Goal: Task Accomplishment & Management: Complete application form

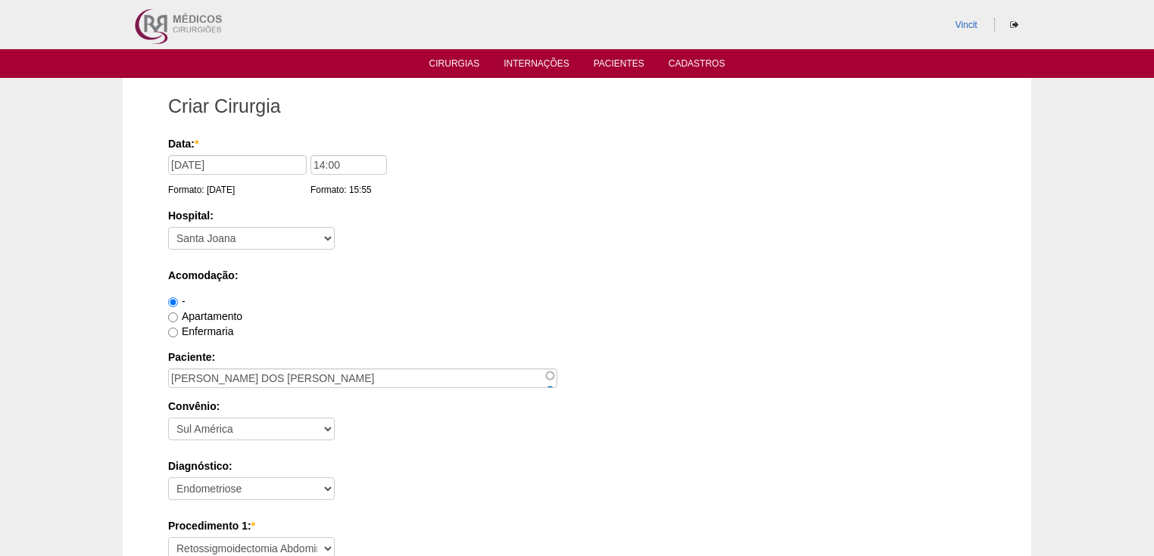
select select "30"
select select "26"
select select "3897"
select select "4016"
select select "22"
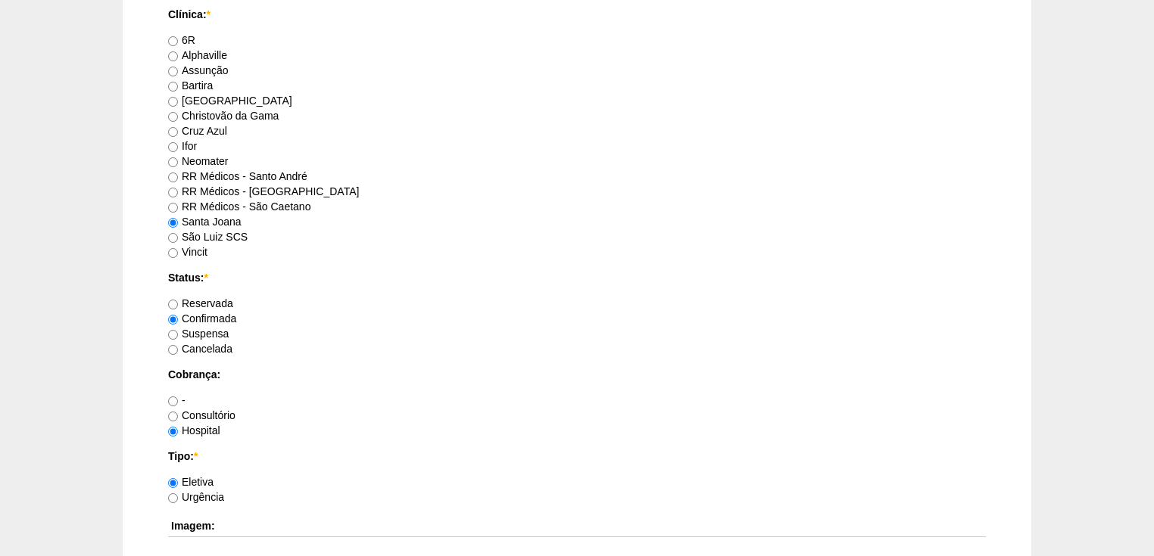
scroll to position [1113, 0]
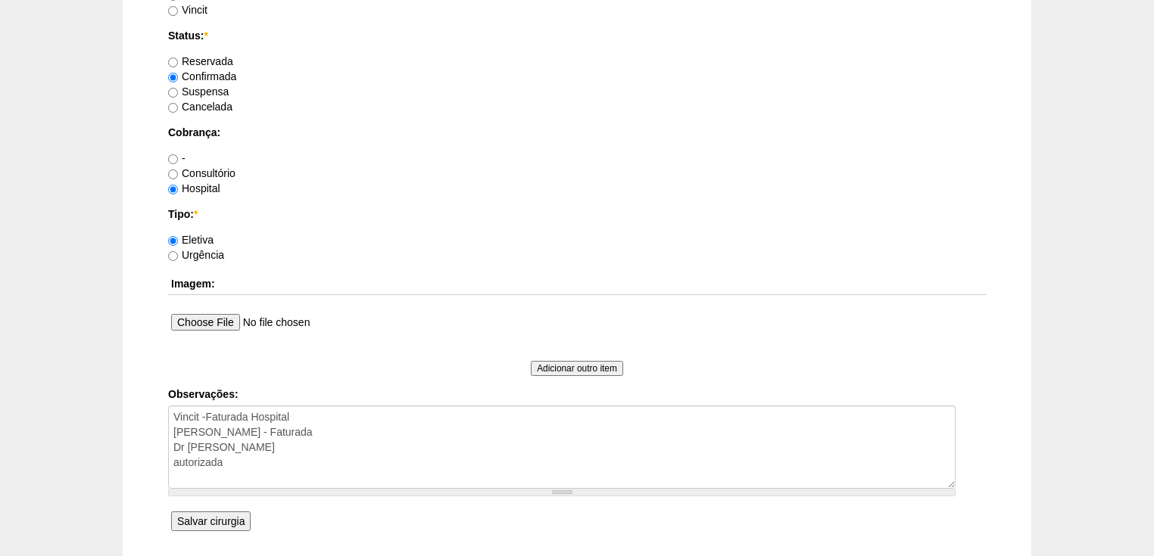
type textarea "Vincit -Faturada Hospital Dr Fabio Vara - Faturada Dr Renato Panhoca autorizada"
click at [206, 519] on input "Salvar cirurgia" at bounding box center [210, 522] width 79 height 20
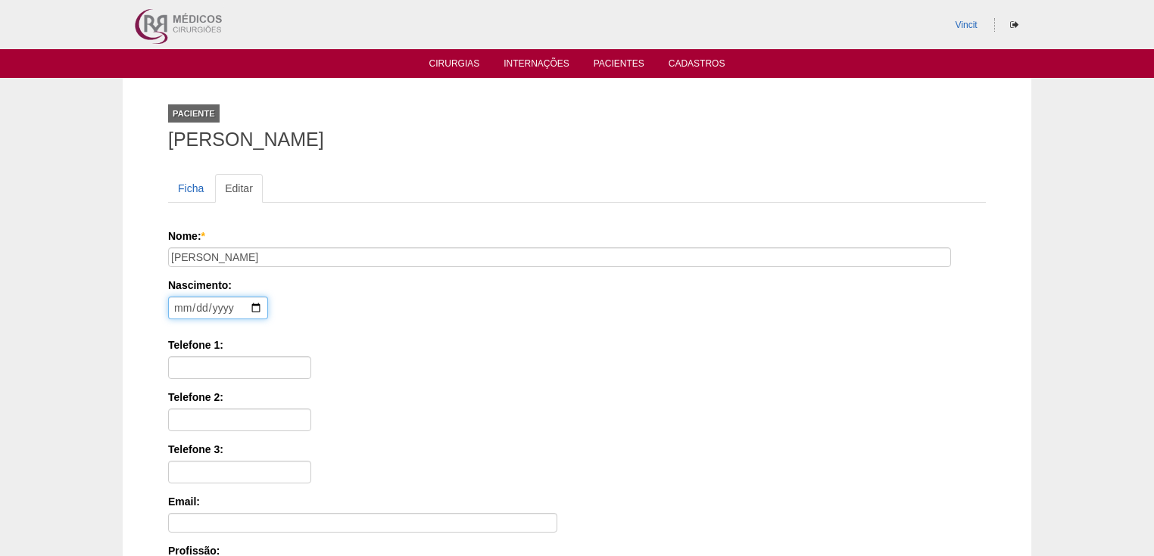
click at [181, 306] on input "date" at bounding box center [218, 308] width 100 height 23
type input "[DATE]"
click at [226, 368] on input "Telefone 1:" at bounding box center [239, 368] width 143 height 23
paste input "1199444-9115"
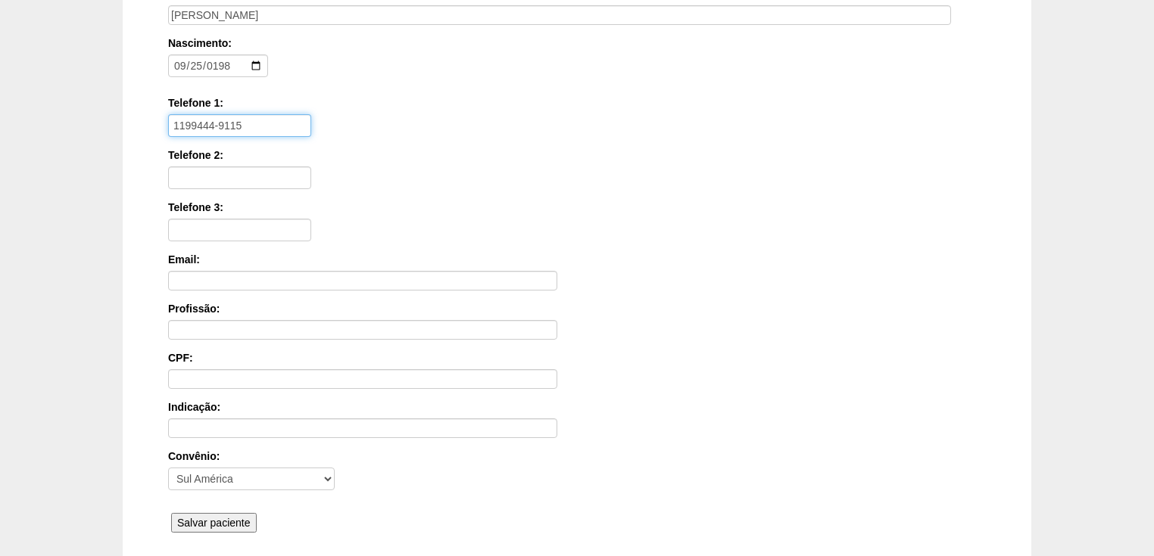
scroll to position [363, 0]
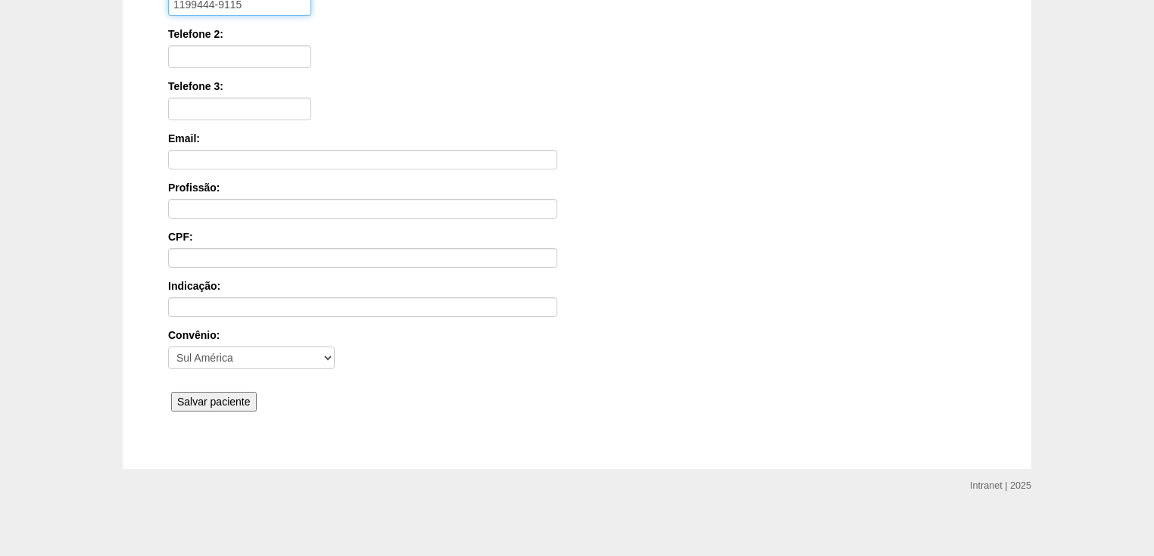
type input "1199444-9115"
click at [225, 397] on input "Salvar paciente" at bounding box center [214, 402] width 86 height 20
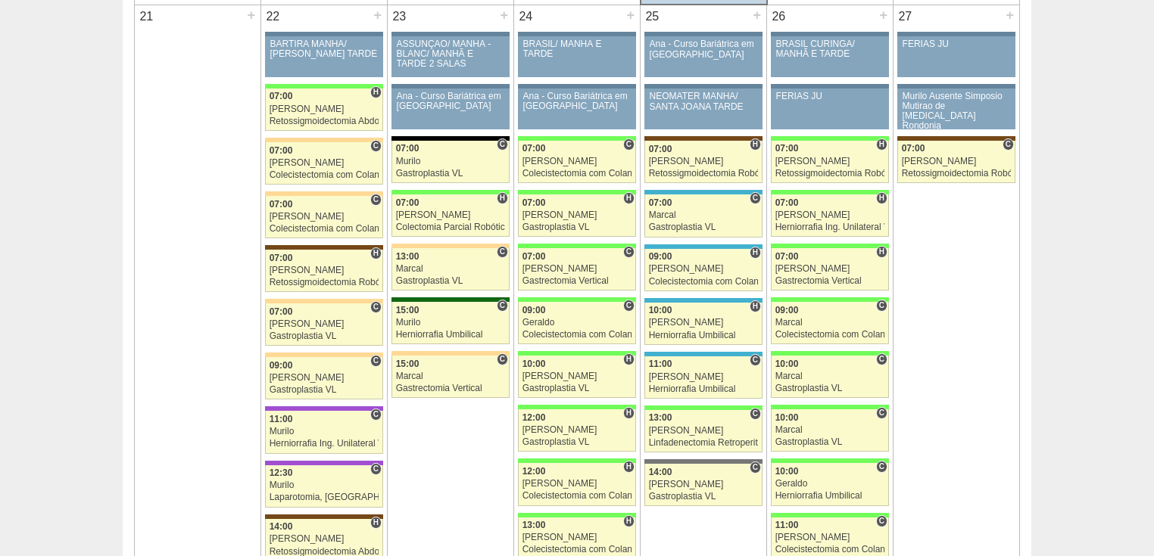
scroll to position [2543, 0]
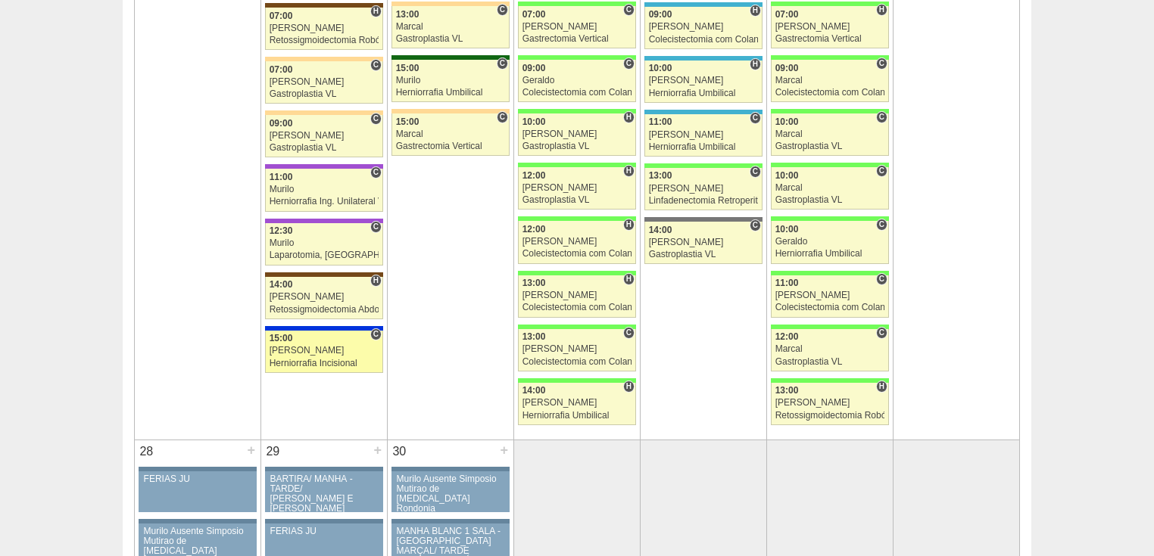
click at [292, 359] on div "Herniorrafia Incisional" at bounding box center [324, 364] width 110 height 10
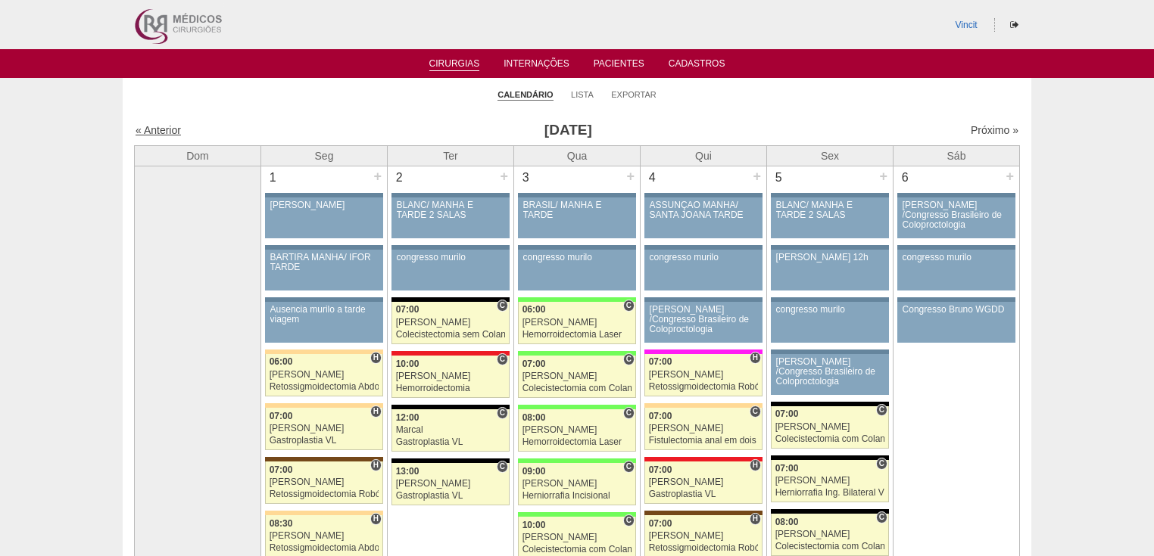
click at [170, 131] on link "« Anterior" at bounding box center [158, 130] width 45 height 12
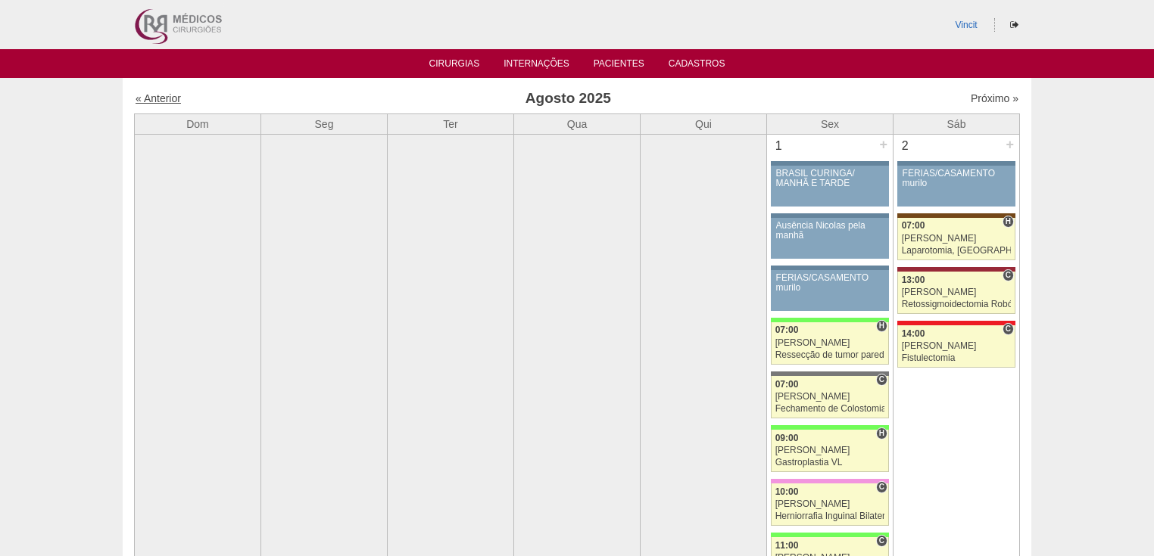
click at [167, 103] on link "« Anterior" at bounding box center [158, 98] width 45 height 12
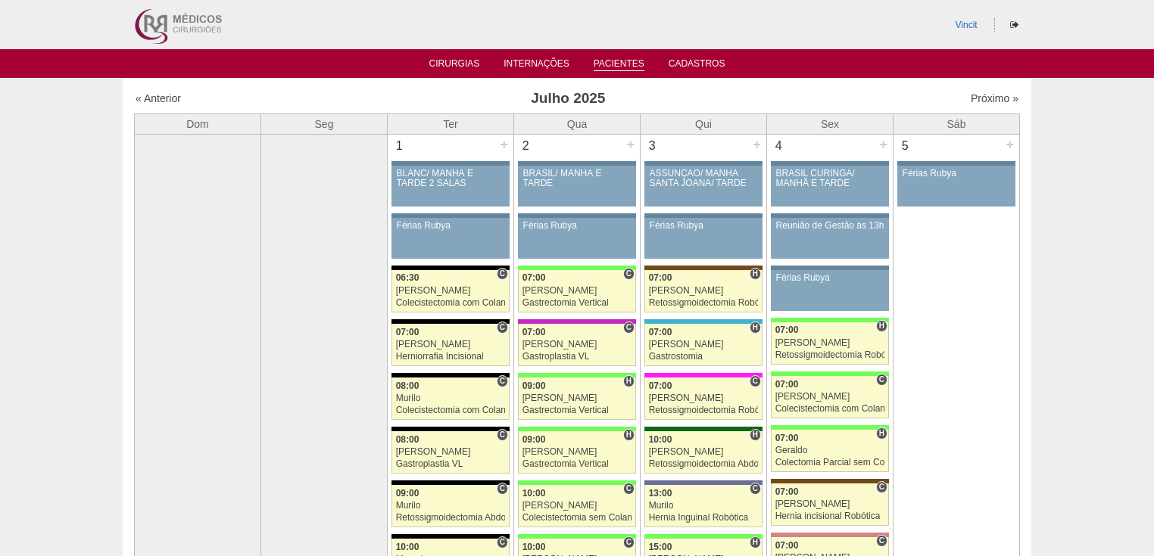
click at [628, 66] on link "Pacientes" at bounding box center [618, 64] width 51 height 13
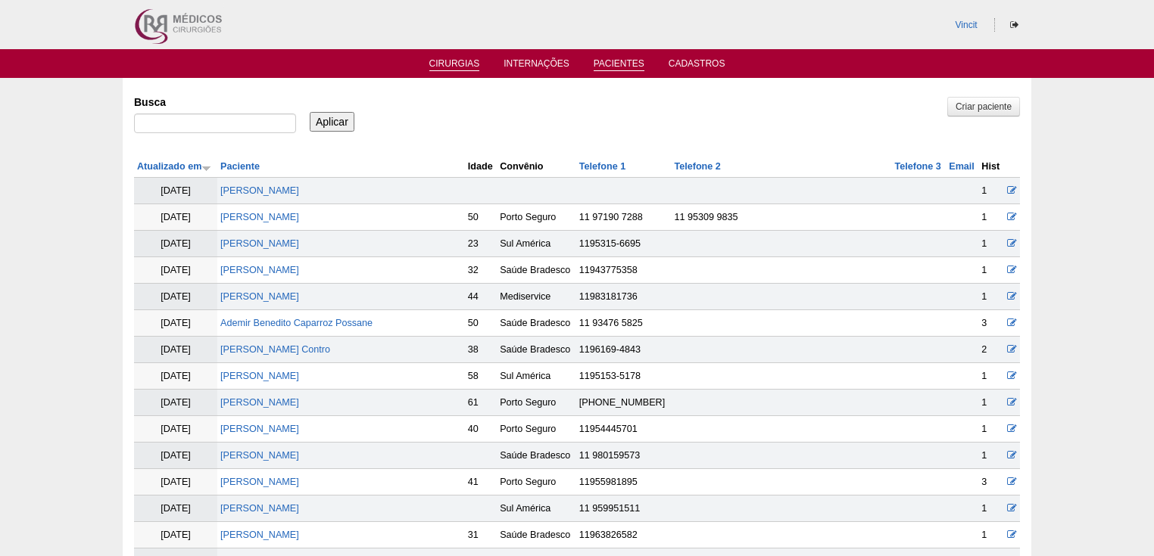
click at [463, 64] on link "Cirurgias" at bounding box center [454, 64] width 51 height 13
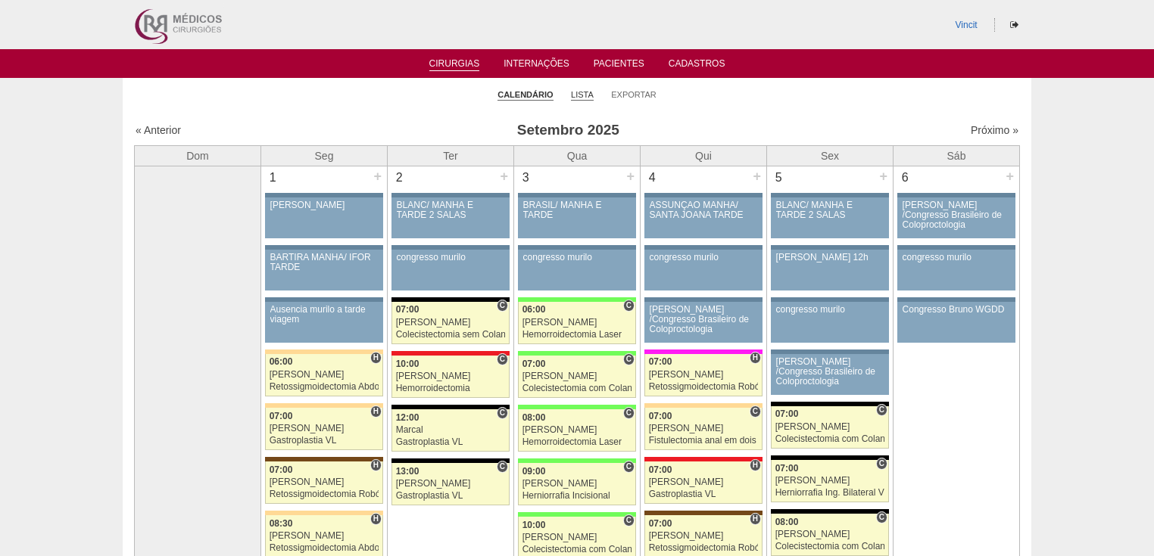
click at [586, 98] on link "Lista" at bounding box center [582, 94] width 23 height 11
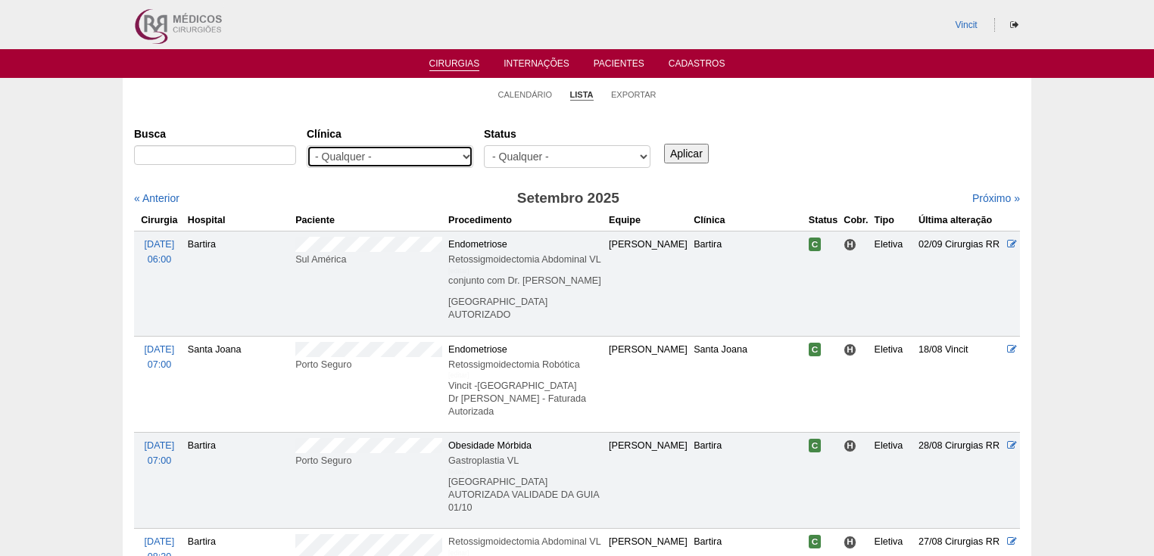
click at [467, 156] on select "- Qualquer - 6R Alphaville Assunção Bartira Brasil Christovão da Gama Cruz Azul…" at bounding box center [390, 156] width 167 height 23
select select "23"
click at [307, 145] on select "- Qualquer - 6R Alphaville Assunção Bartira Brasil Christovão da Gama Cruz Azul…" at bounding box center [390, 156] width 167 height 23
click at [684, 157] on input "Aplicar" at bounding box center [686, 154] width 45 height 20
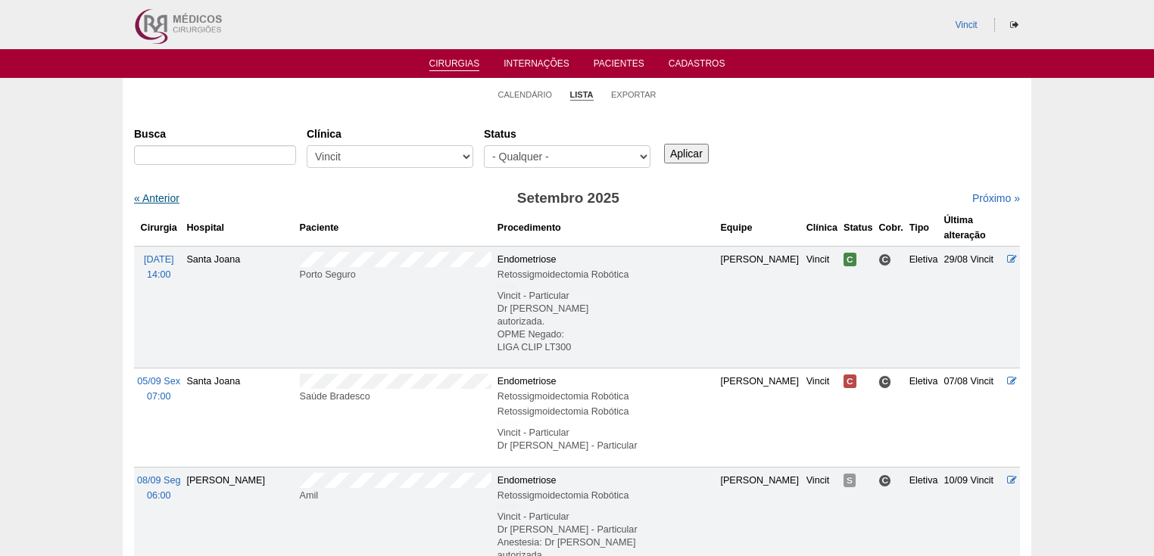
click at [173, 198] on link "« Anterior" at bounding box center [156, 198] width 45 height 12
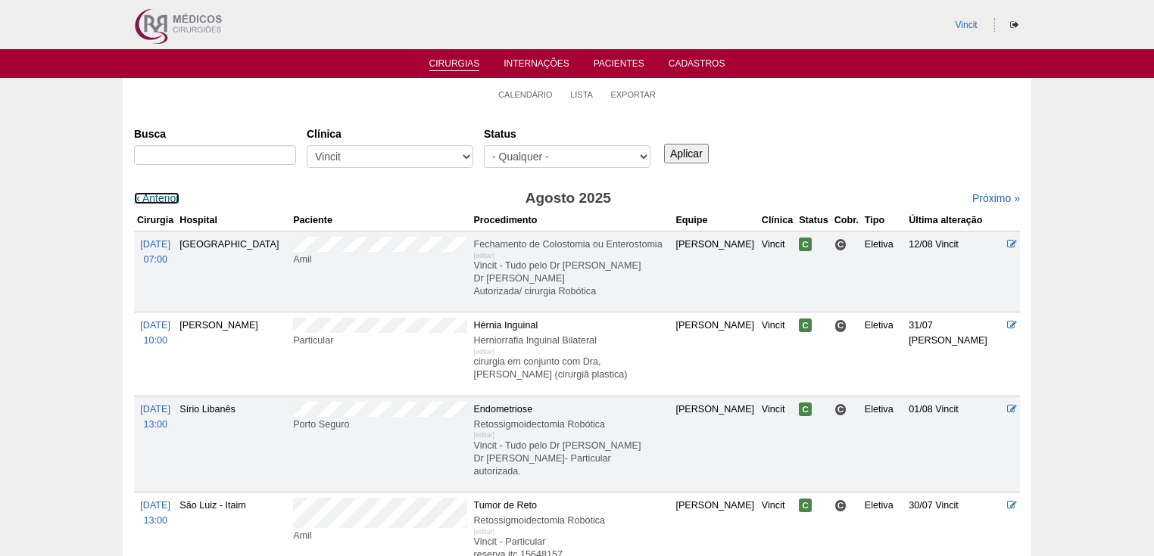
click at [174, 198] on link "« Anterior" at bounding box center [156, 198] width 45 height 12
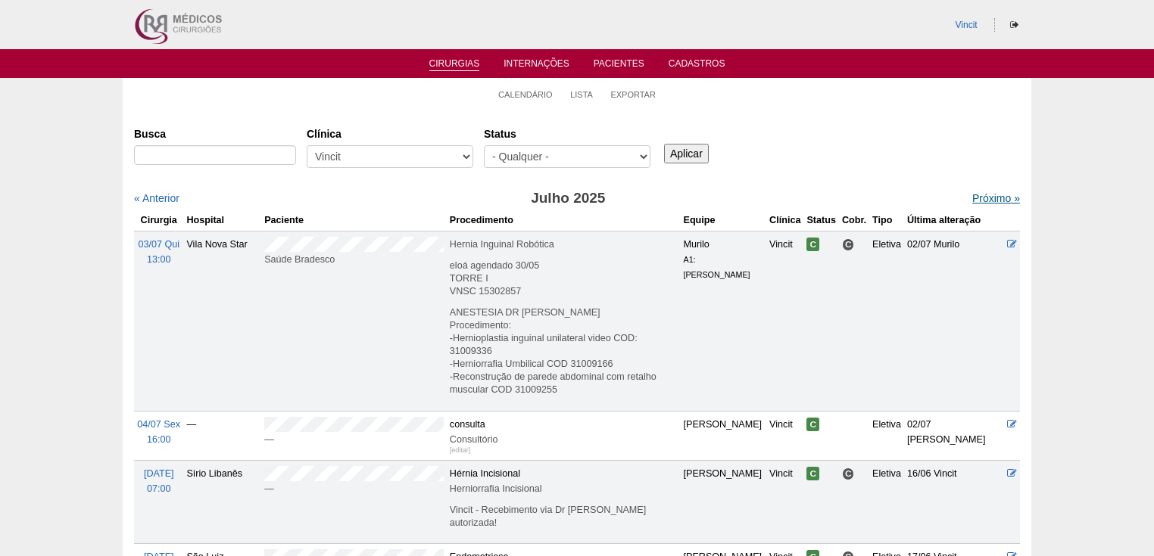
click at [993, 195] on link "Próximo »" at bounding box center [996, 198] width 48 height 12
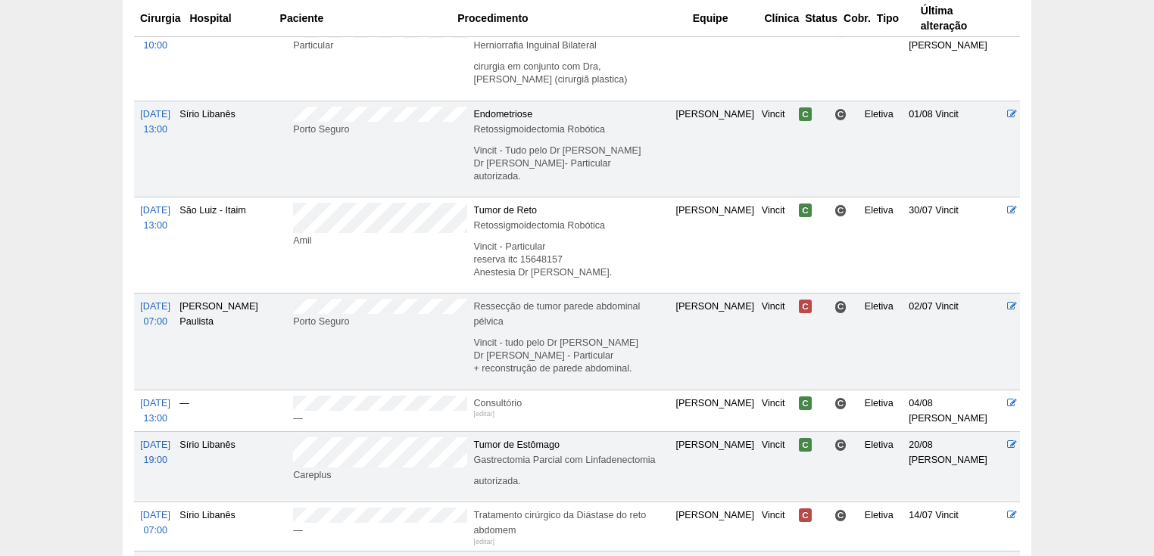
scroll to position [114, 0]
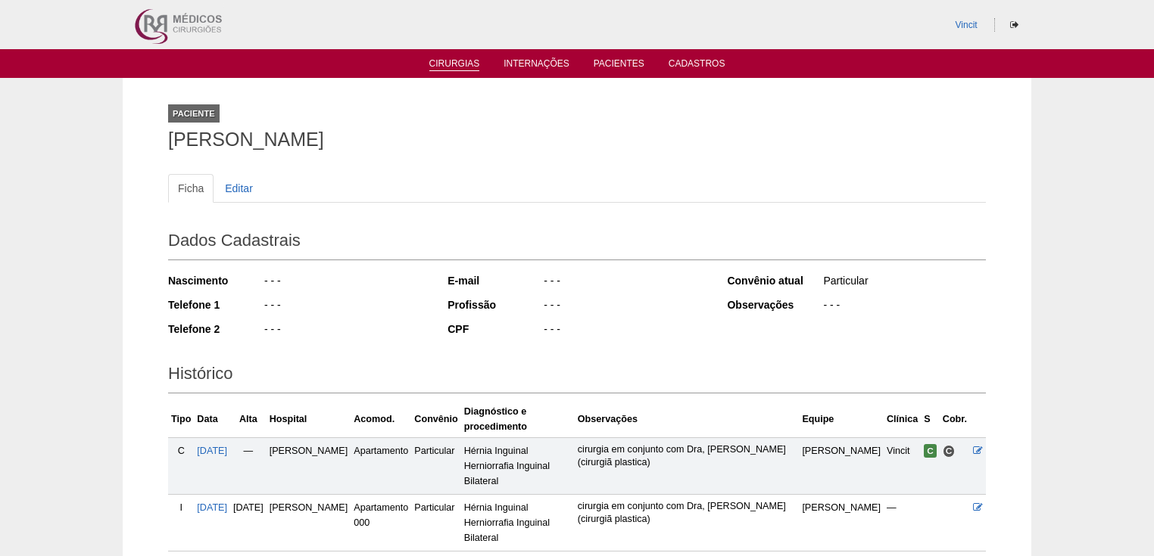
click at [448, 63] on link "Cirurgias" at bounding box center [454, 64] width 51 height 13
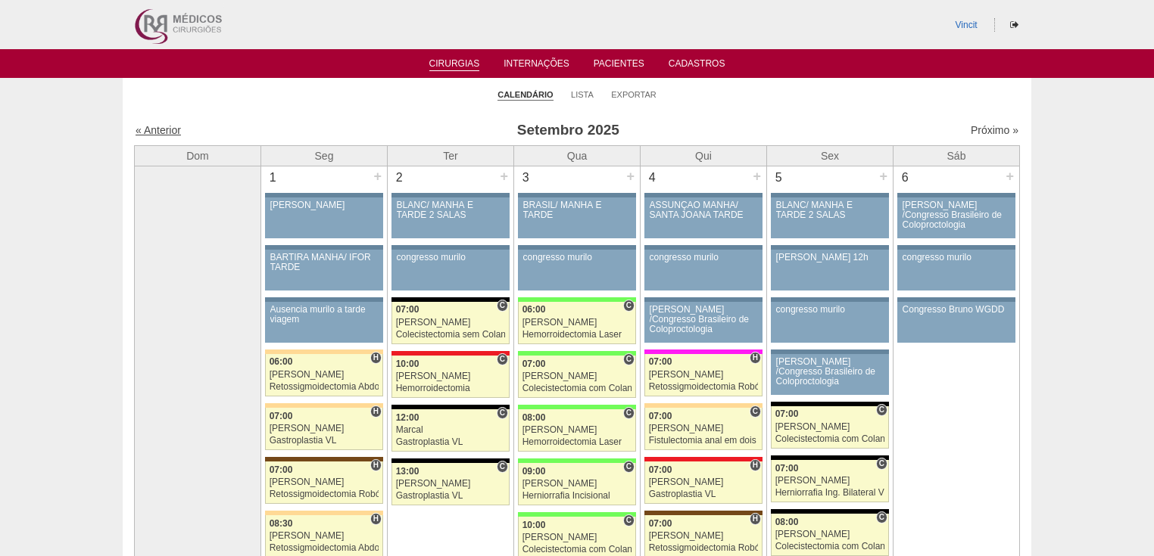
click at [160, 127] on link "« Anterior" at bounding box center [158, 130] width 45 height 12
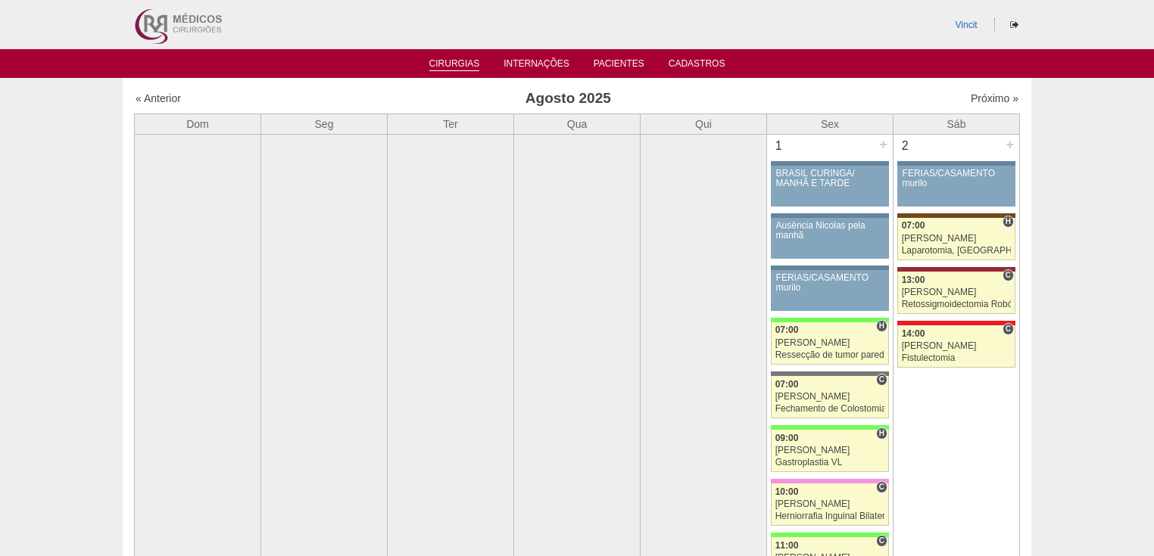
click at [448, 64] on link "Cirurgias" at bounding box center [454, 64] width 51 height 13
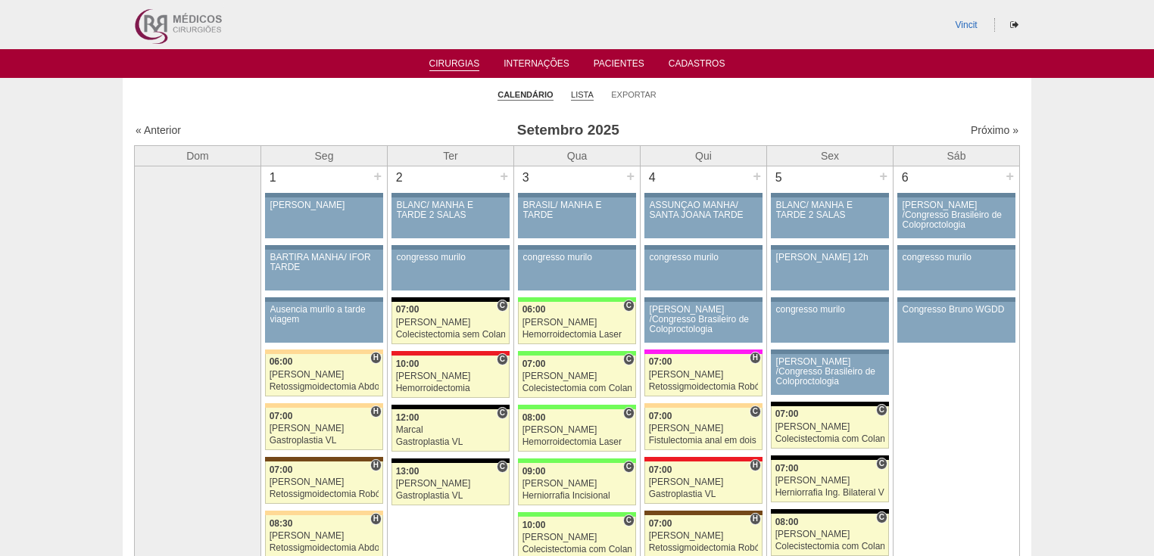
click at [581, 94] on link "Lista" at bounding box center [582, 94] width 23 height 11
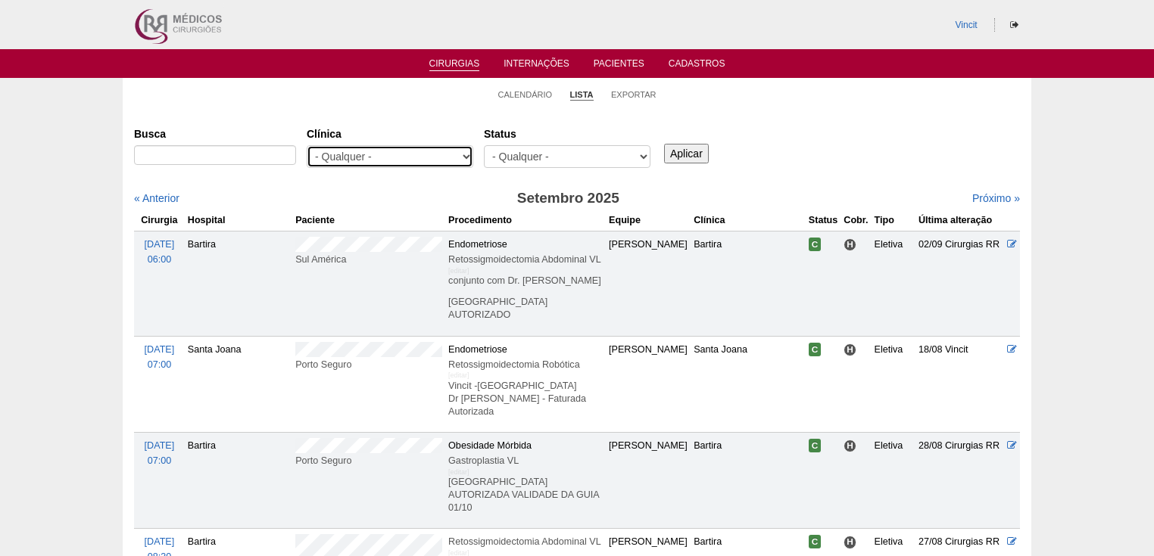
click at [469, 154] on select "- Qualquer - 6R Alphaville Assunção Bartira Brasil Christovão da Gama Cruz Azul…" at bounding box center [390, 156] width 167 height 23
select select "23"
click at [307, 145] on select "- Qualquer - 6R Alphaville Assunção Bartira Brasil Christovão da Gama Cruz Azul…" at bounding box center [390, 156] width 167 height 23
click at [694, 156] on input "Aplicar" at bounding box center [686, 154] width 45 height 20
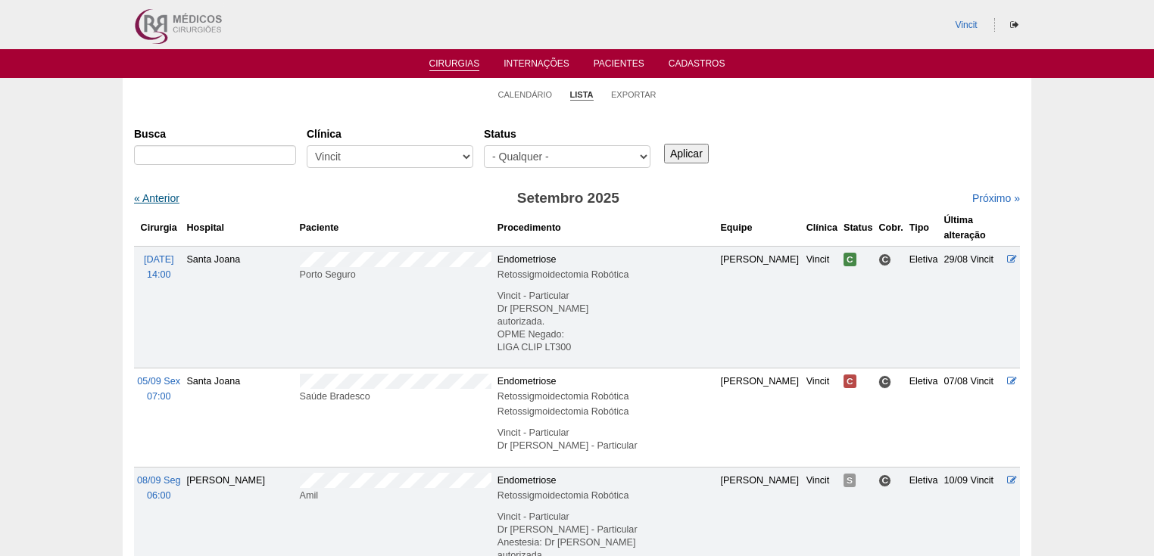
click at [160, 201] on link "« Anterior" at bounding box center [156, 198] width 45 height 12
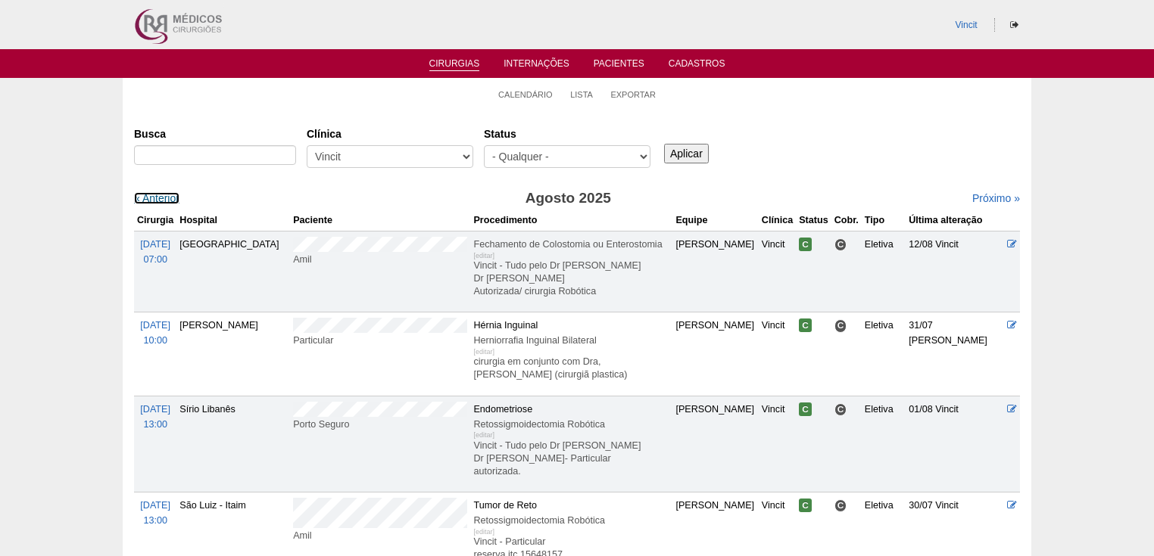
click at [160, 201] on link "« Anterior" at bounding box center [156, 198] width 45 height 12
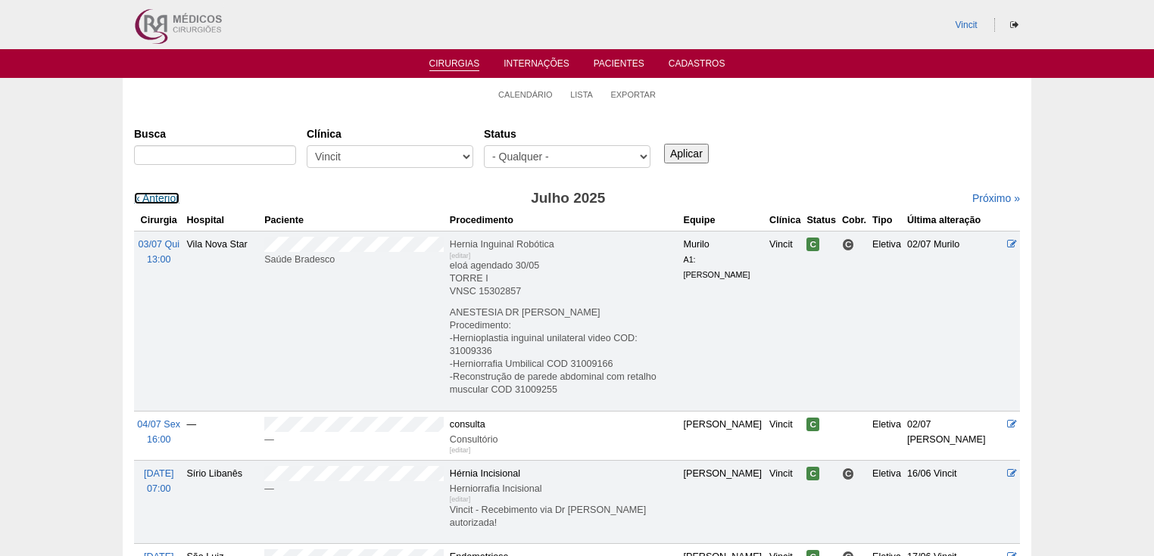
click at [160, 201] on link "« Anterior" at bounding box center [156, 198] width 45 height 12
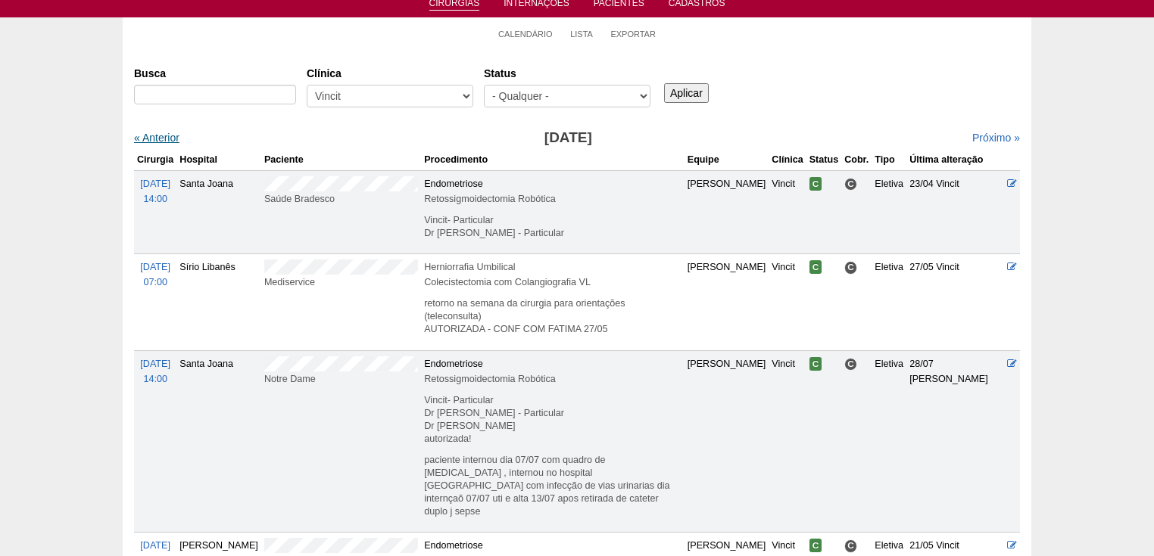
click at [162, 136] on link "« Anterior" at bounding box center [156, 138] width 45 height 12
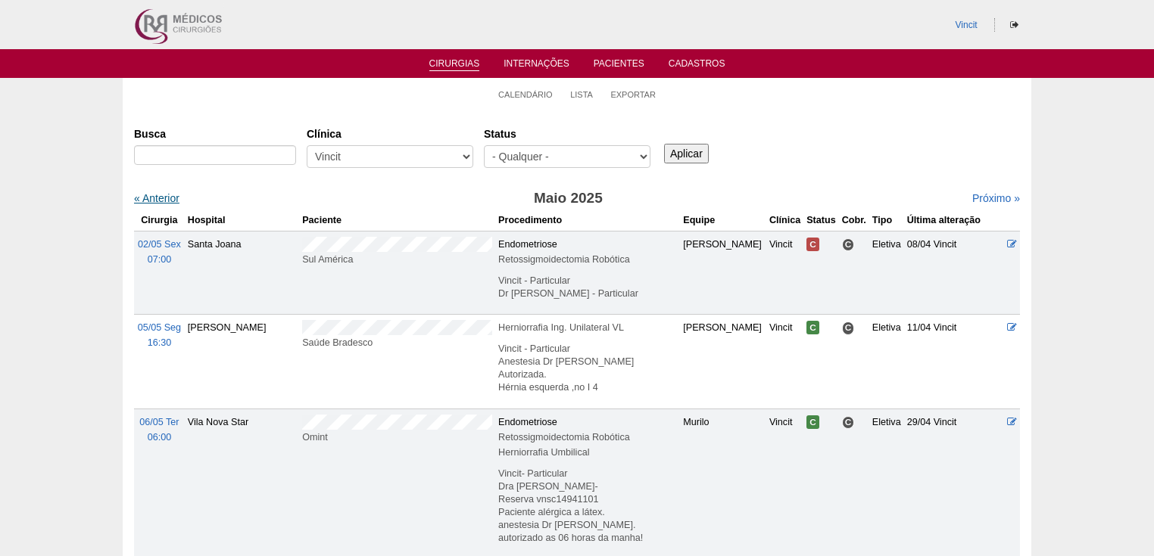
click at [160, 198] on link "« Anterior" at bounding box center [156, 198] width 45 height 12
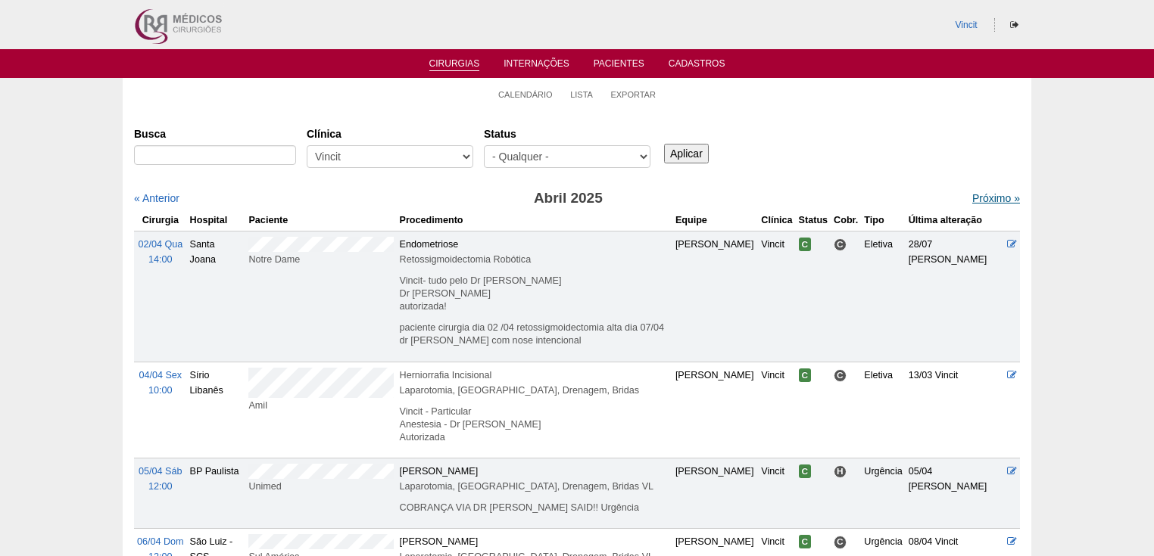
click at [984, 199] on link "Próximo »" at bounding box center [996, 198] width 48 height 12
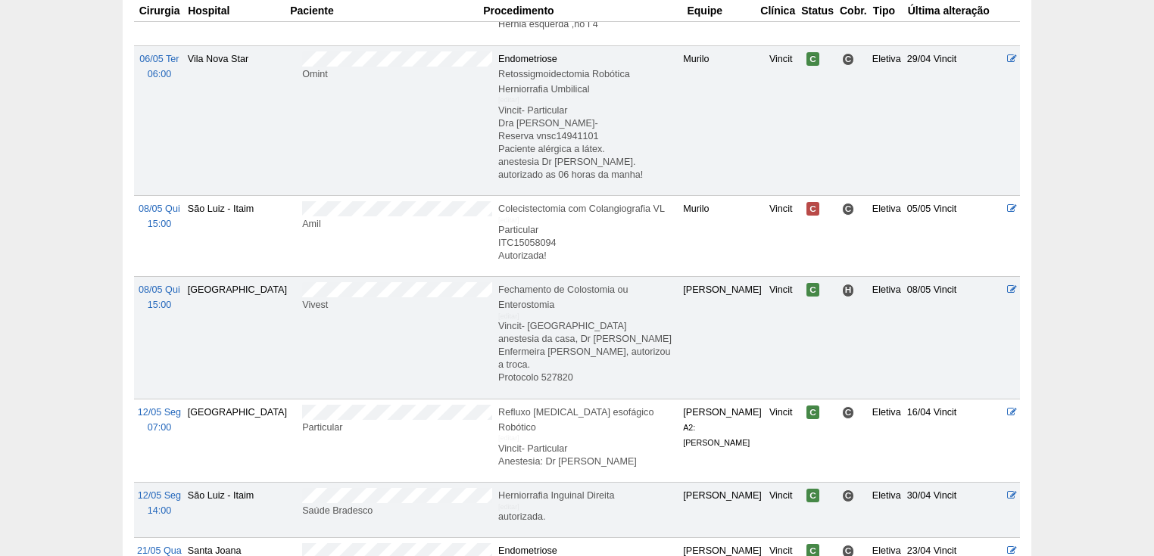
scroll to position [121, 0]
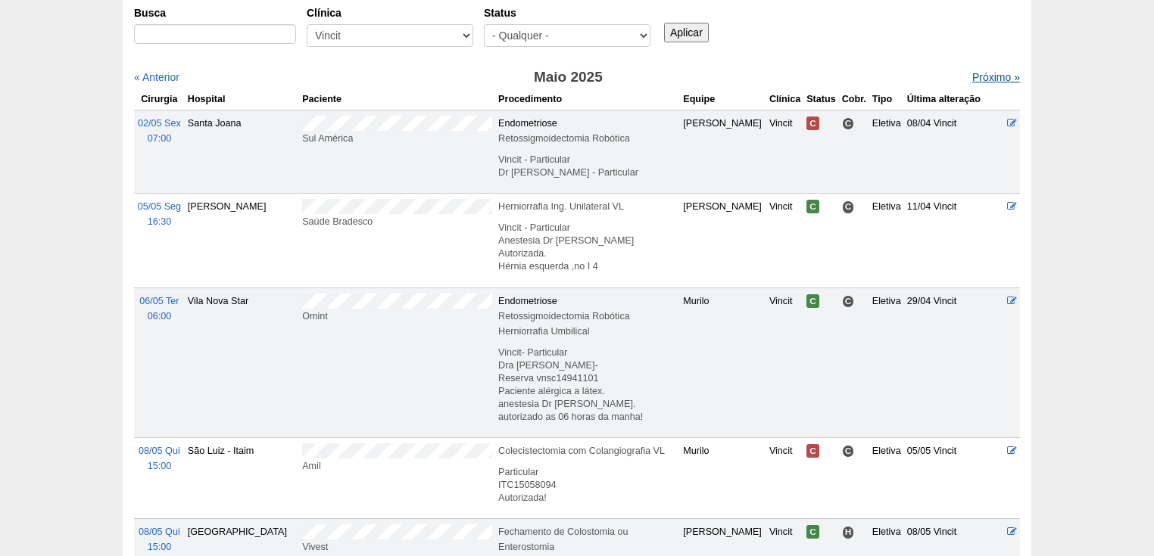
click at [983, 78] on link "Próximo »" at bounding box center [996, 77] width 48 height 12
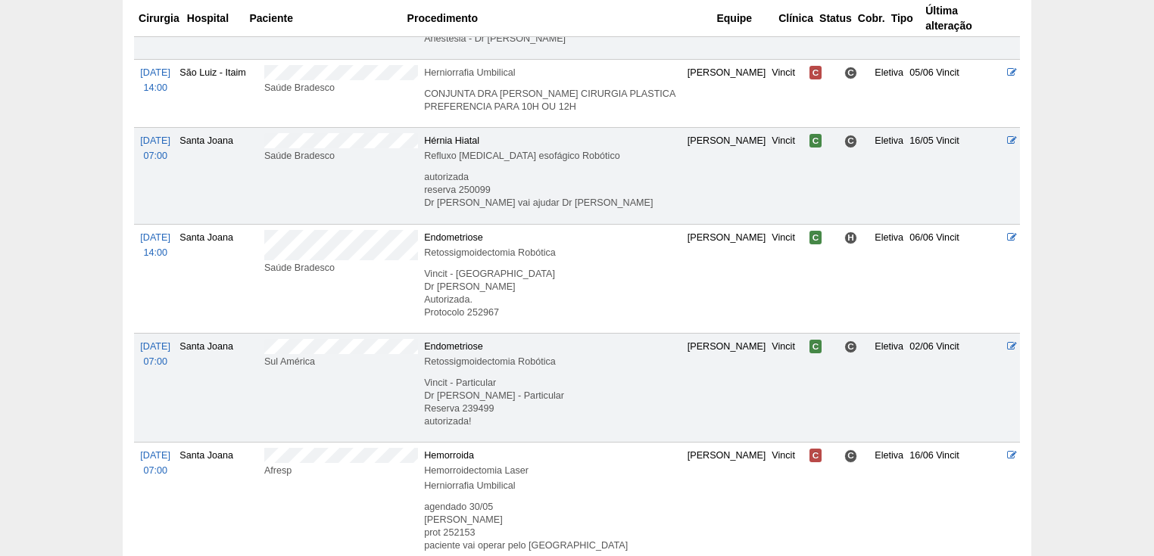
scroll to position [484, 0]
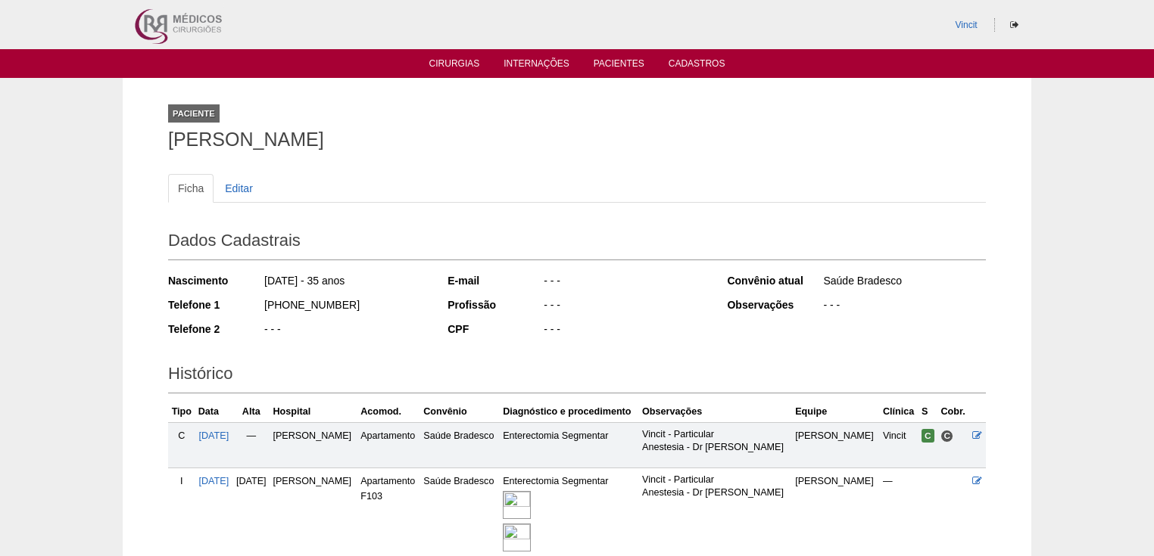
scroll to position [131, 0]
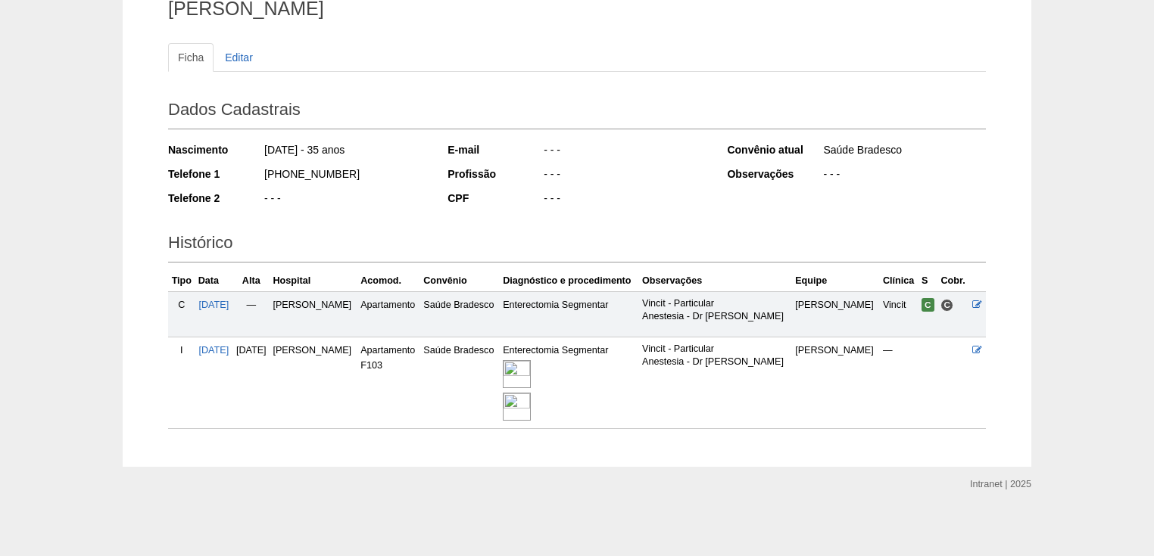
click at [531, 375] on img at bounding box center [517, 374] width 28 height 28
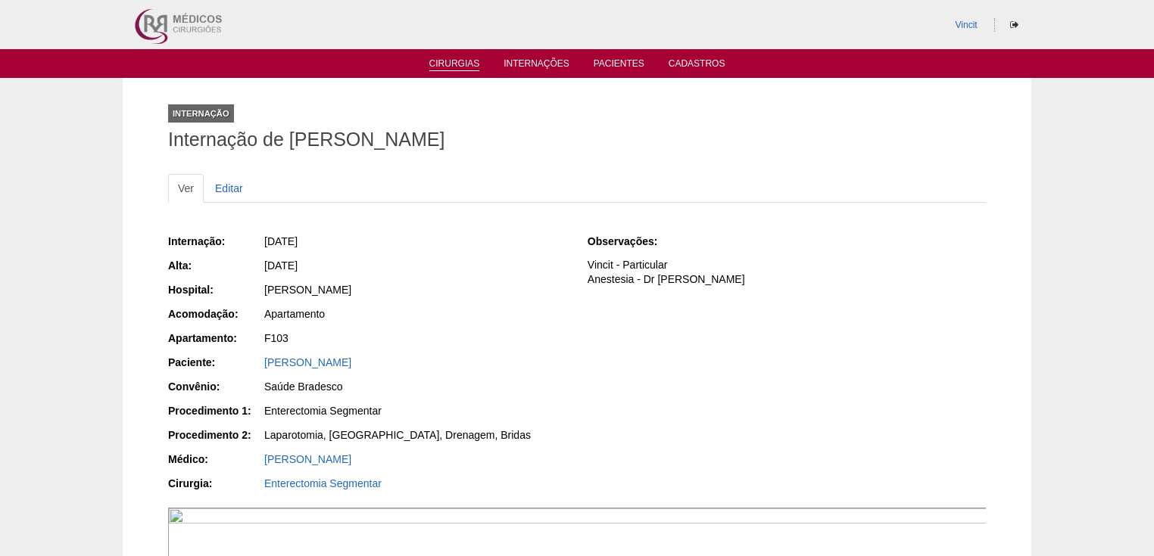
click at [463, 59] on link "Cirurgias" at bounding box center [454, 64] width 51 height 13
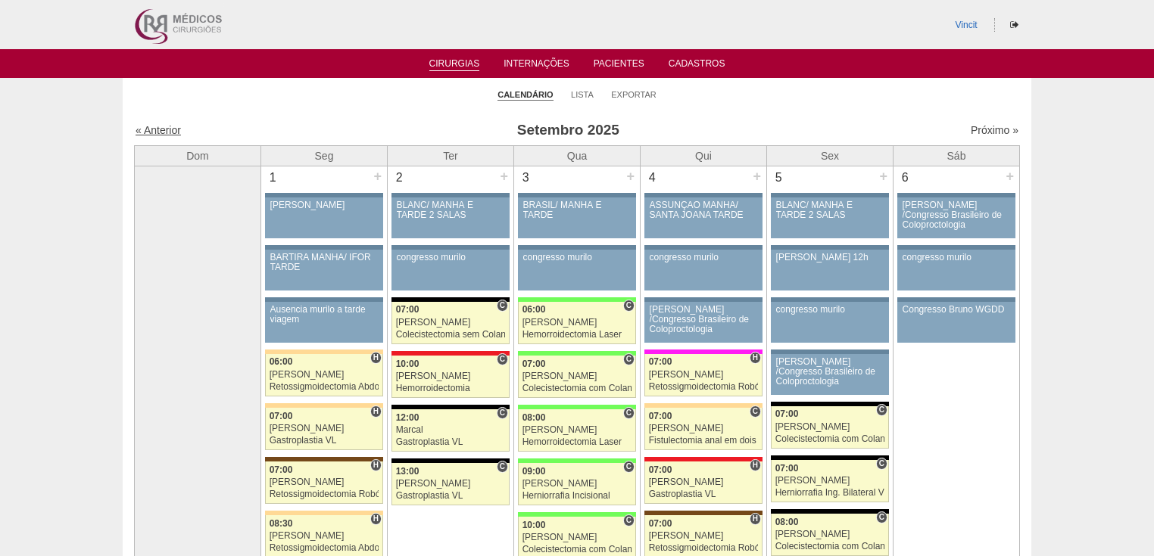
click at [166, 129] on link "« Anterior" at bounding box center [158, 130] width 45 height 12
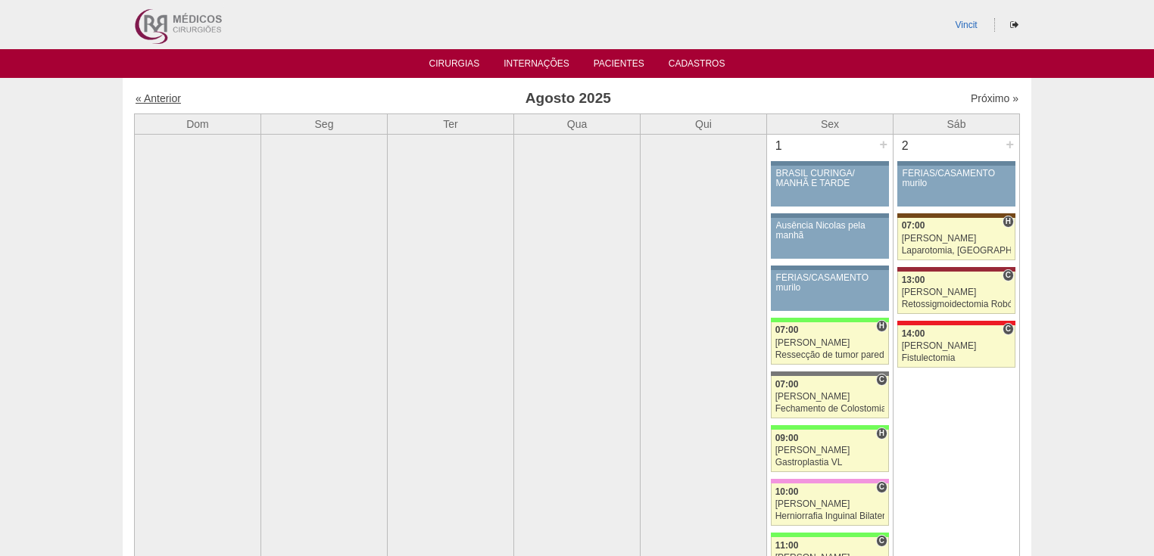
click at [157, 98] on link "« Anterior" at bounding box center [158, 98] width 45 height 12
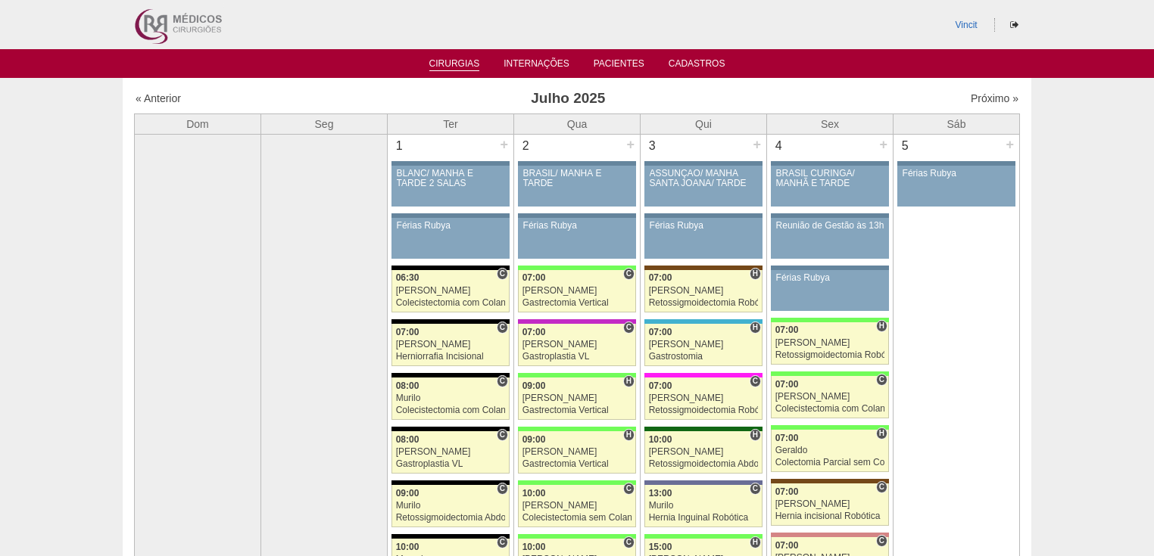
click at [457, 61] on link "Cirurgias" at bounding box center [454, 64] width 51 height 13
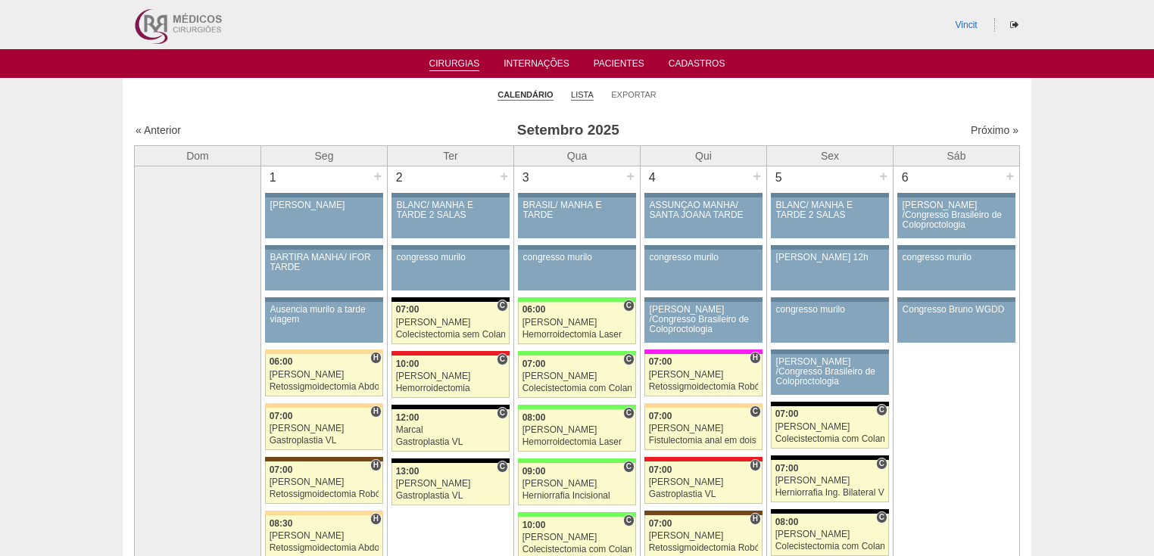
click at [582, 97] on link "Lista" at bounding box center [582, 94] width 23 height 11
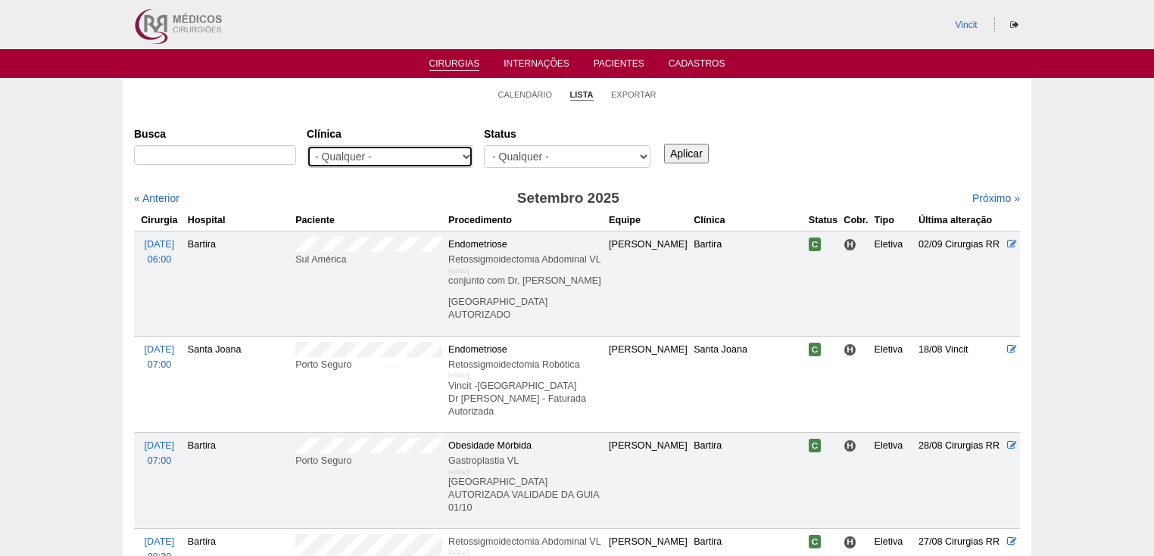
click at [467, 157] on select "- Qualquer - 6R Alphaville Assunção Bartira Brasil Christovão da Gama Cruz Azul…" at bounding box center [390, 156] width 167 height 23
select select "23"
click at [307, 145] on select "- Qualquer - 6R Alphaville Assunção Bartira Brasil Christovão da Gama Cruz Azul…" at bounding box center [390, 156] width 167 height 23
click at [679, 154] on input "Aplicar" at bounding box center [686, 154] width 45 height 20
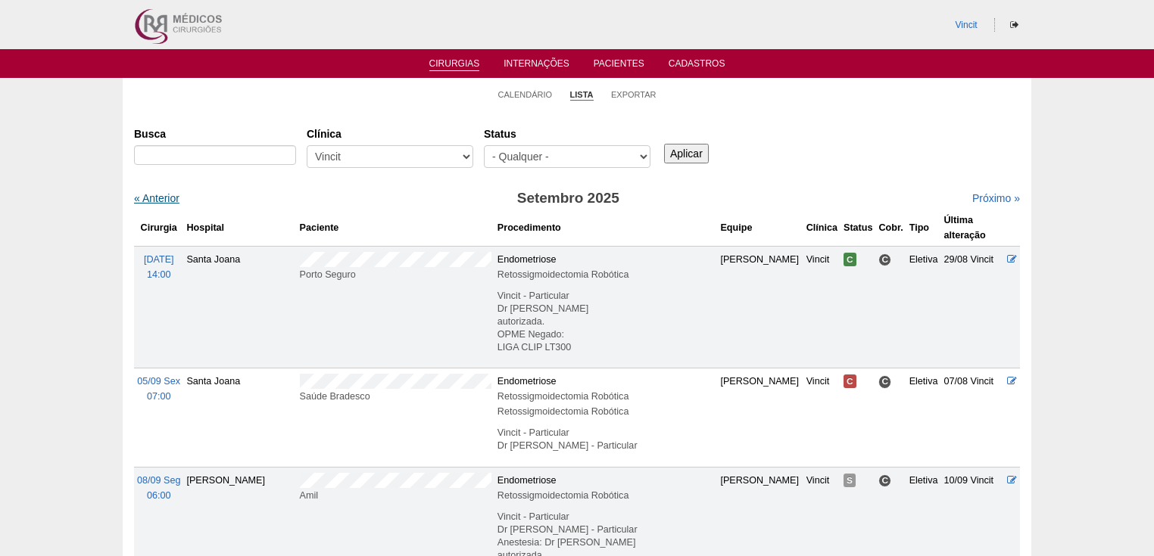
click at [160, 197] on link "« Anterior" at bounding box center [156, 198] width 45 height 12
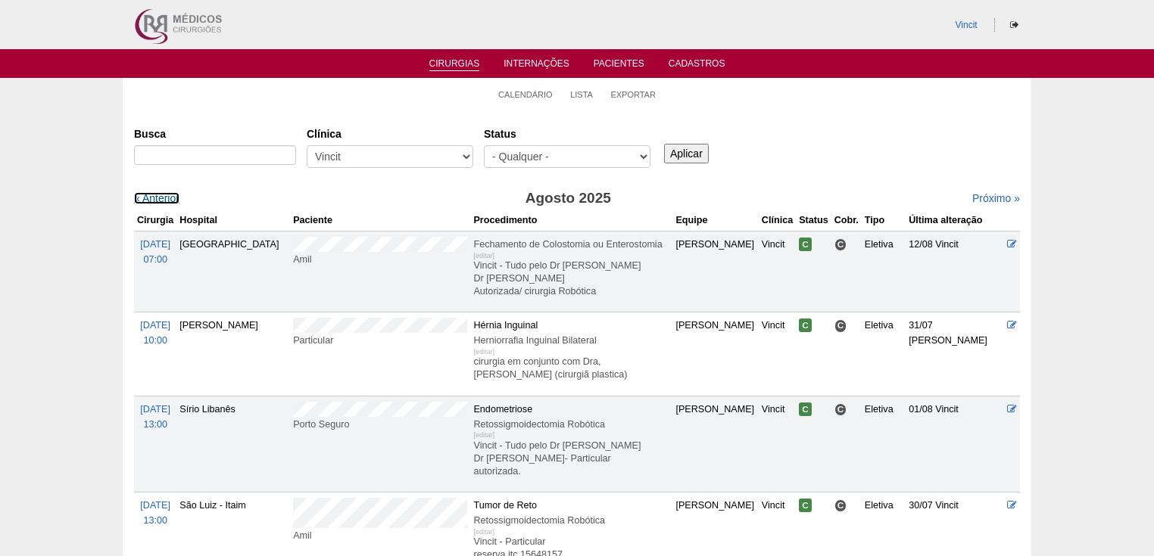
click at [160, 197] on link "« Anterior" at bounding box center [156, 198] width 45 height 12
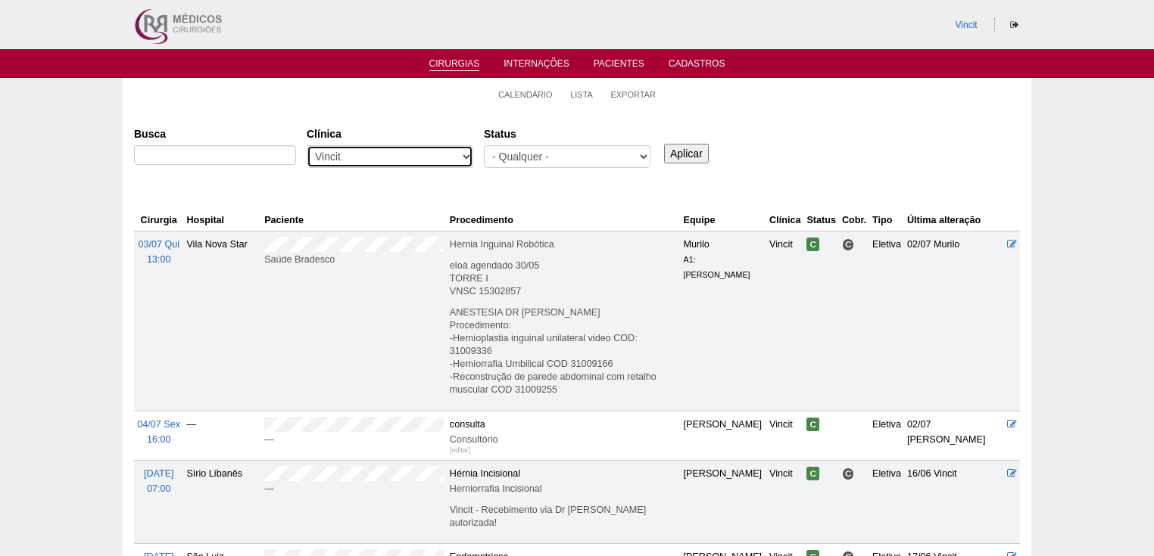
click at [462, 154] on select "- Qualquer - 6R Alphaville Assunção Bartira Brasil Christovão da Gama Cruz Azul…" at bounding box center [390, 156] width 167 height 23
select select "48"
click at [307, 145] on select "- Qualquer - 6R Alphaville Assunção Bartira Brasil Christovão da Gama Cruz Azul…" at bounding box center [390, 156] width 167 height 23
click at [696, 151] on input "Aplicar" at bounding box center [686, 154] width 45 height 20
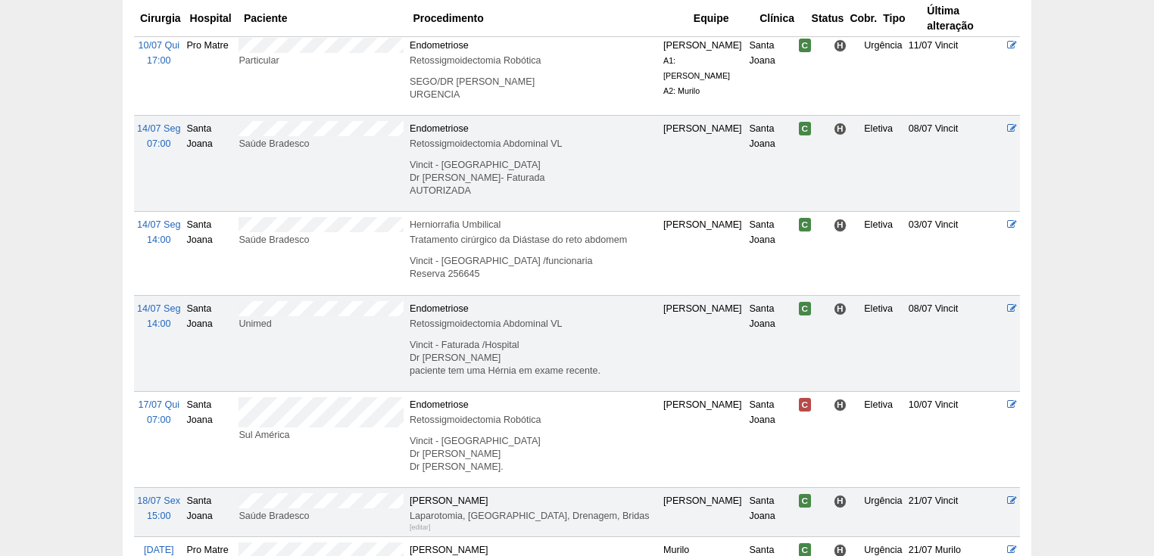
scroll to position [303, 0]
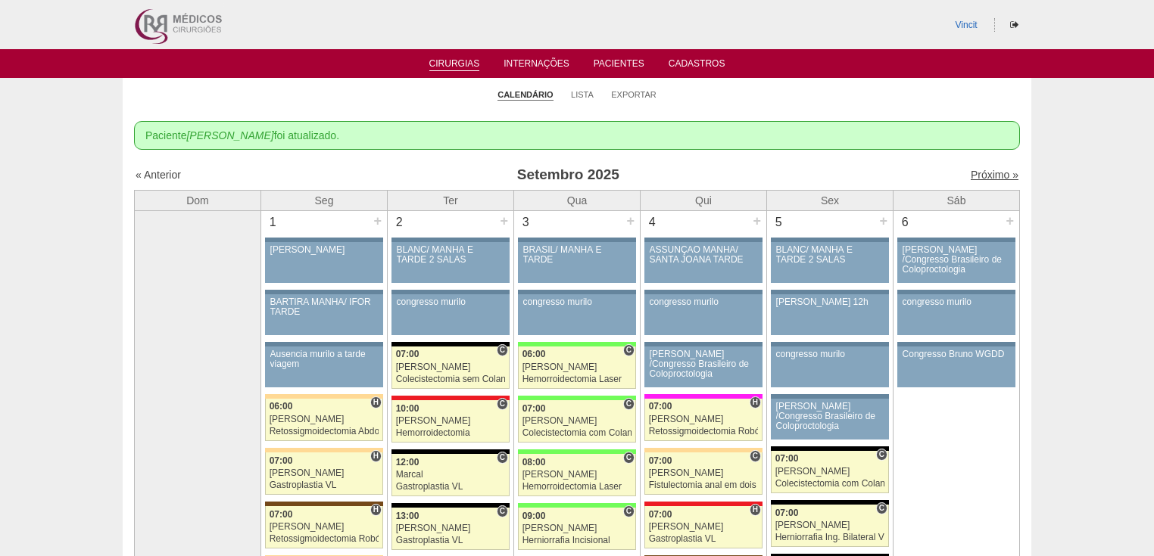
click at [970, 176] on link "Próximo »" at bounding box center [994, 175] width 48 height 12
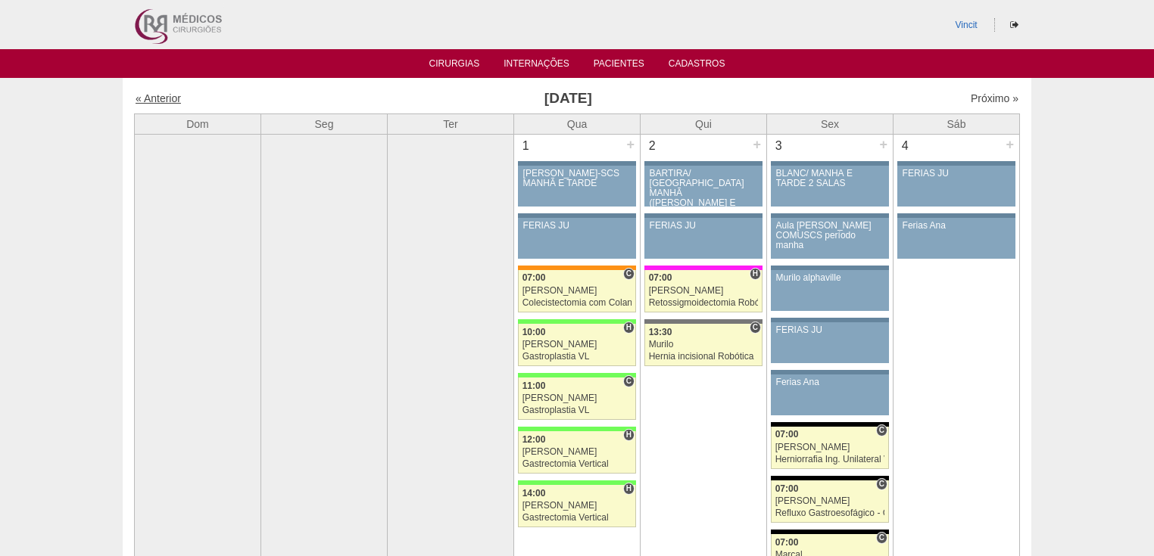
click at [159, 97] on link "« Anterior" at bounding box center [158, 98] width 45 height 12
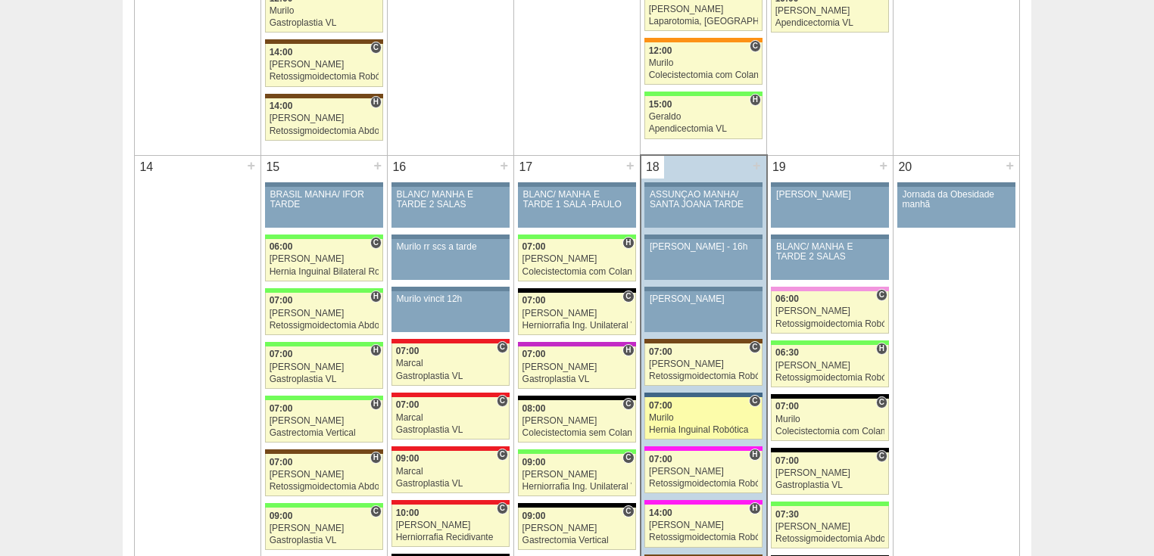
scroll to position [1575, 0]
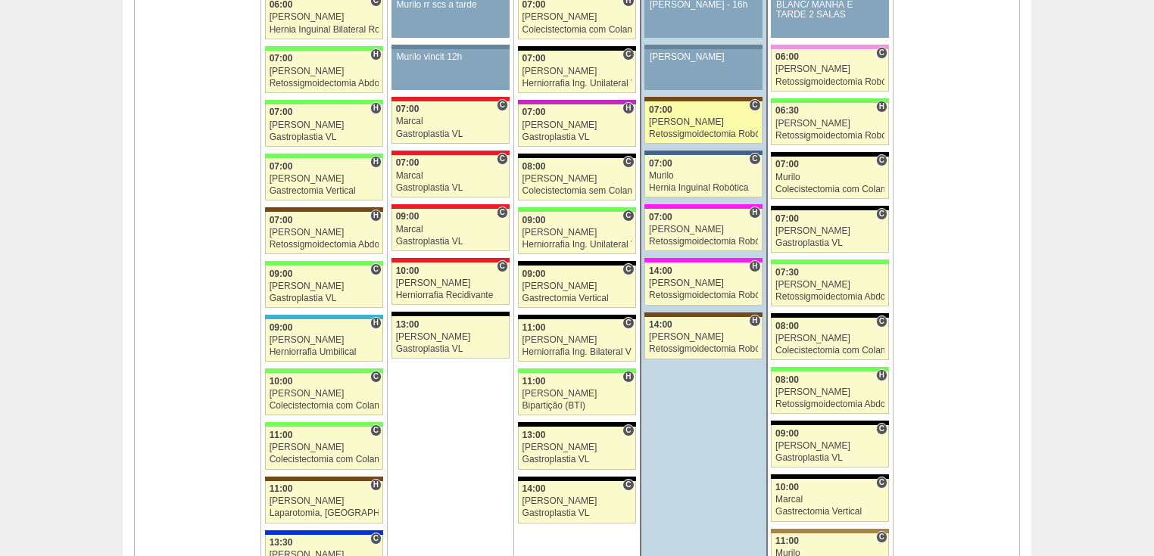
click at [683, 129] on div "Retossigmoidectomia Robótica" at bounding box center [703, 134] width 109 height 10
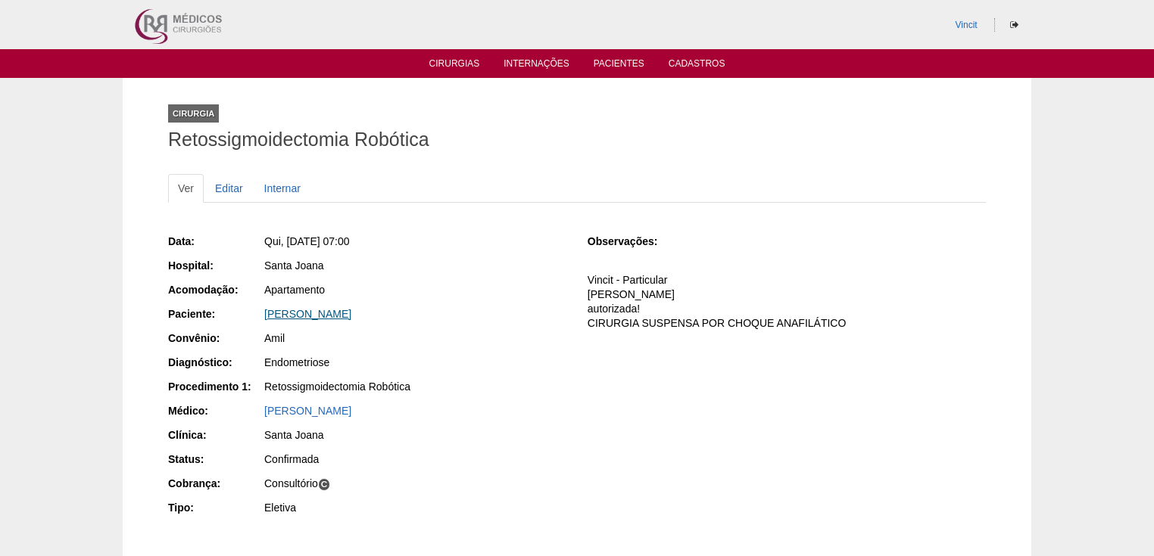
click at [351, 310] on link "[PERSON_NAME]" at bounding box center [307, 314] width 87 height 12
click at [351, 314] on link "[PERSON_NAME]" at bounding box center [307, 314] width 87 height 12
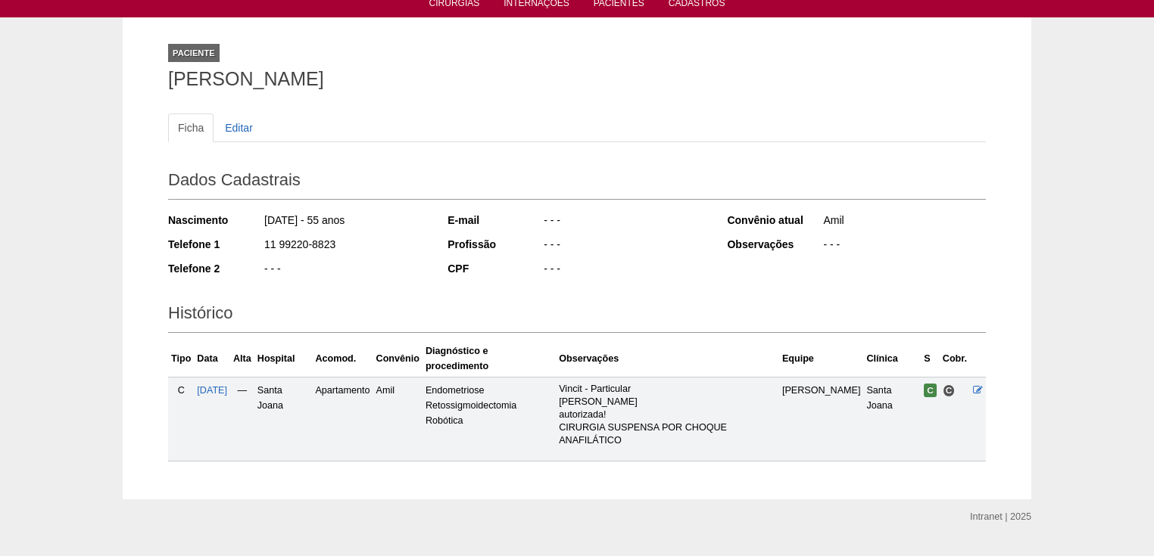
scroll to position [94, 0]
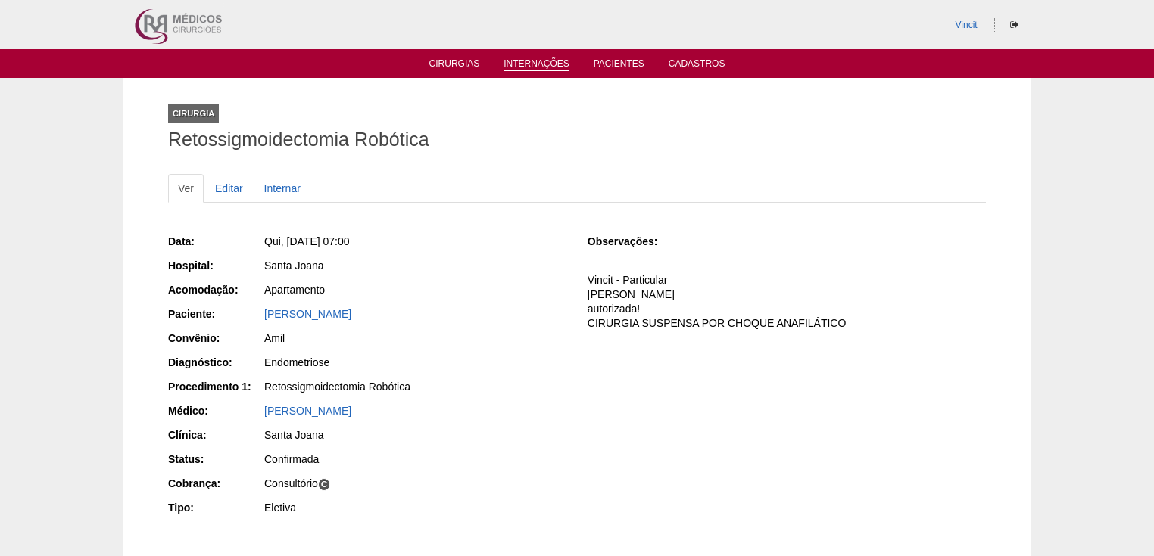
click at [521, 68] on link "Internações" at bounding box center [536, 64] width 66 height 13
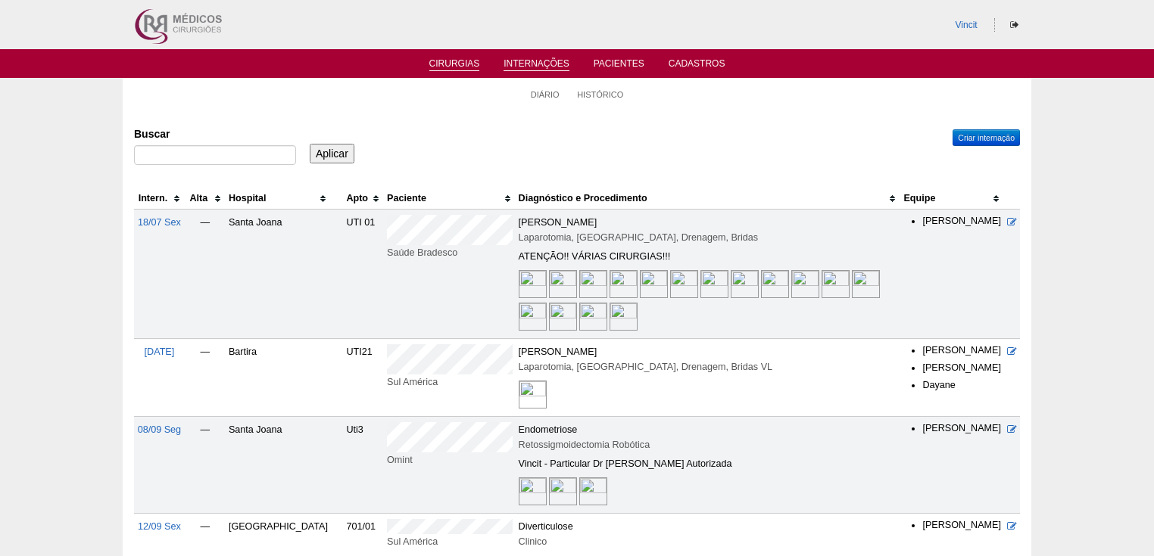
click at [451, 67] on link "Cirurgias" at bounding box center [454, 64] width 51 height 13
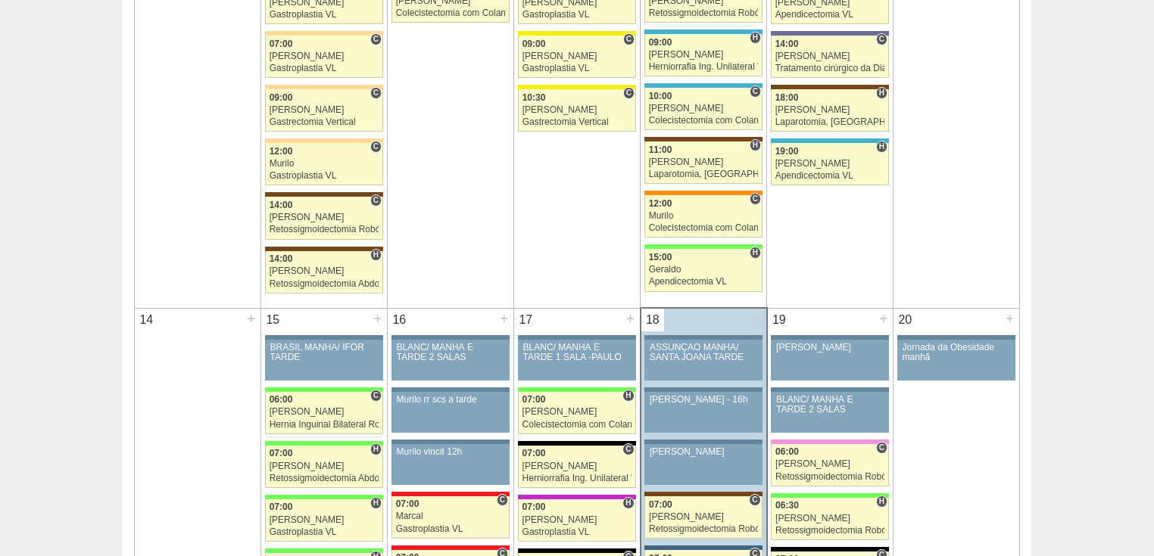
scroll to position [1453, 0]
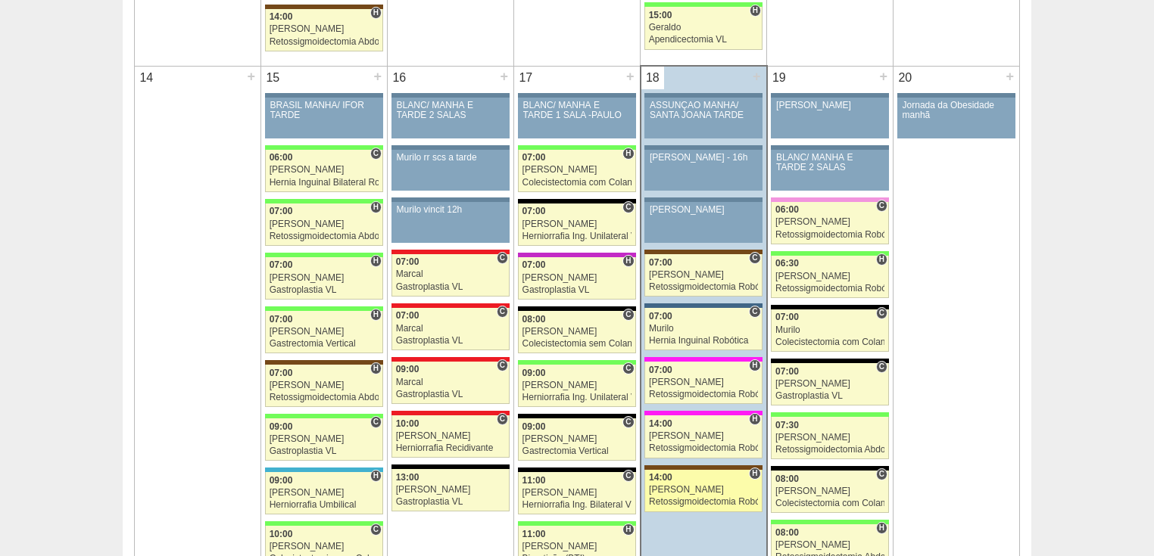
click at [687, 497] on div "Retossigmoidectomia Robótica" at bounding box center [703, 502] width 109 height 10
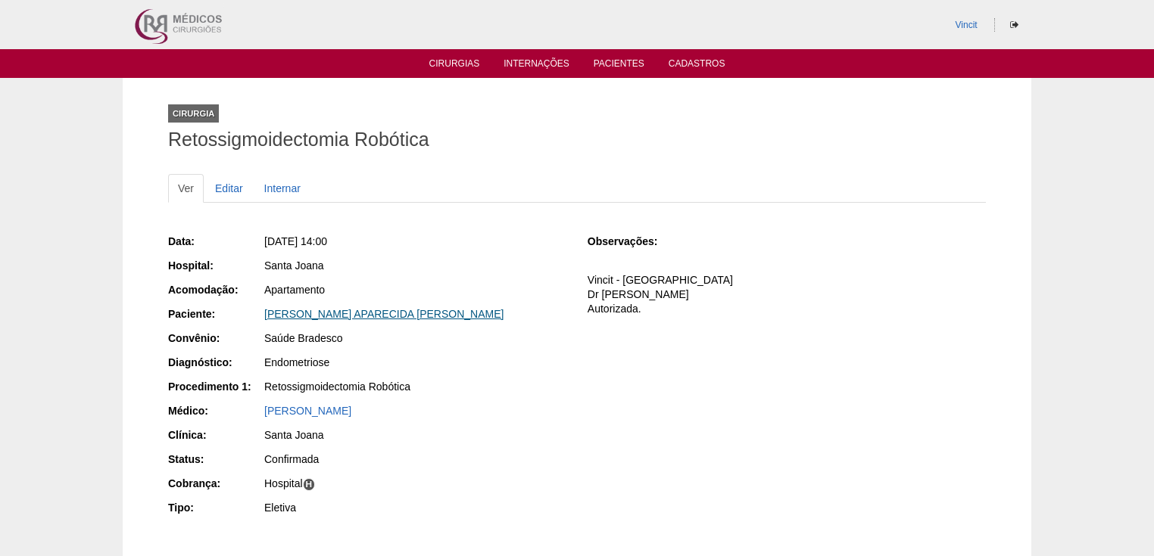
click at [376, 312] on link "[PERSON_NAME] APARECIDA [PERSON_NAME]" at bounding box center [383, 314] width 239 height 12
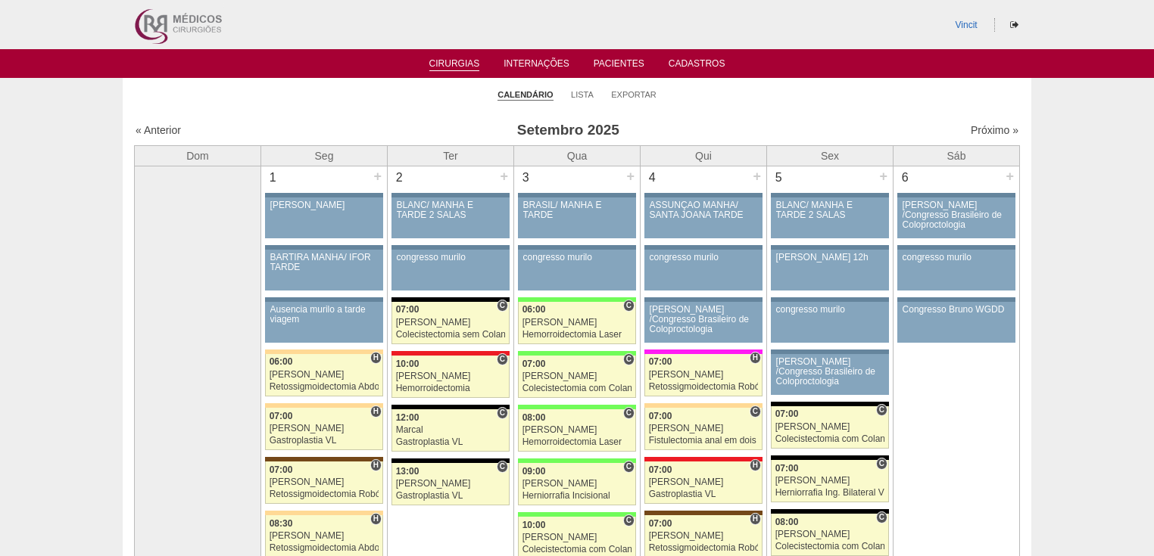
scroll to position [1453, 0]
